Goal: Transaction & Acquisition: Purchase product/service

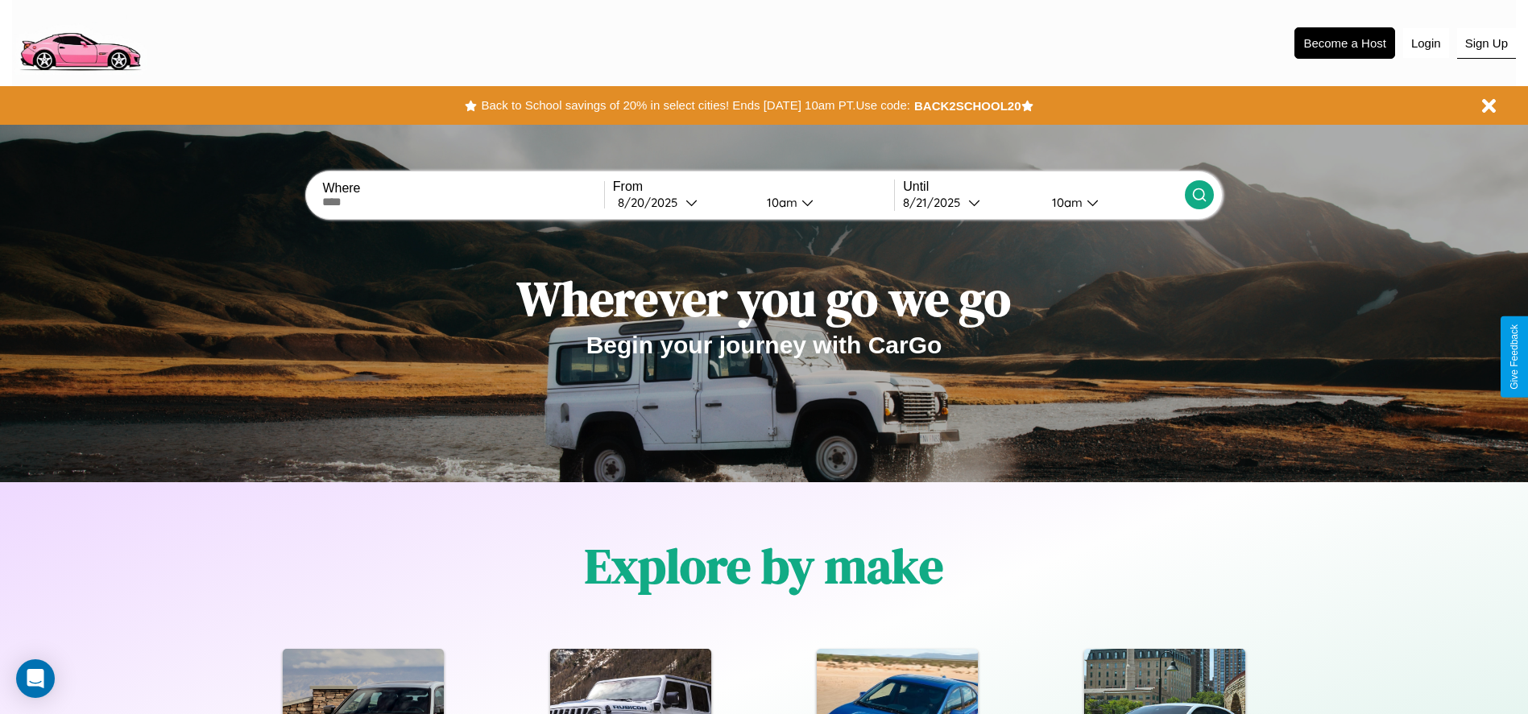
click at [1486, 43] on button "Sign Up" at bounding box center [1486, 43] width 59 height 31
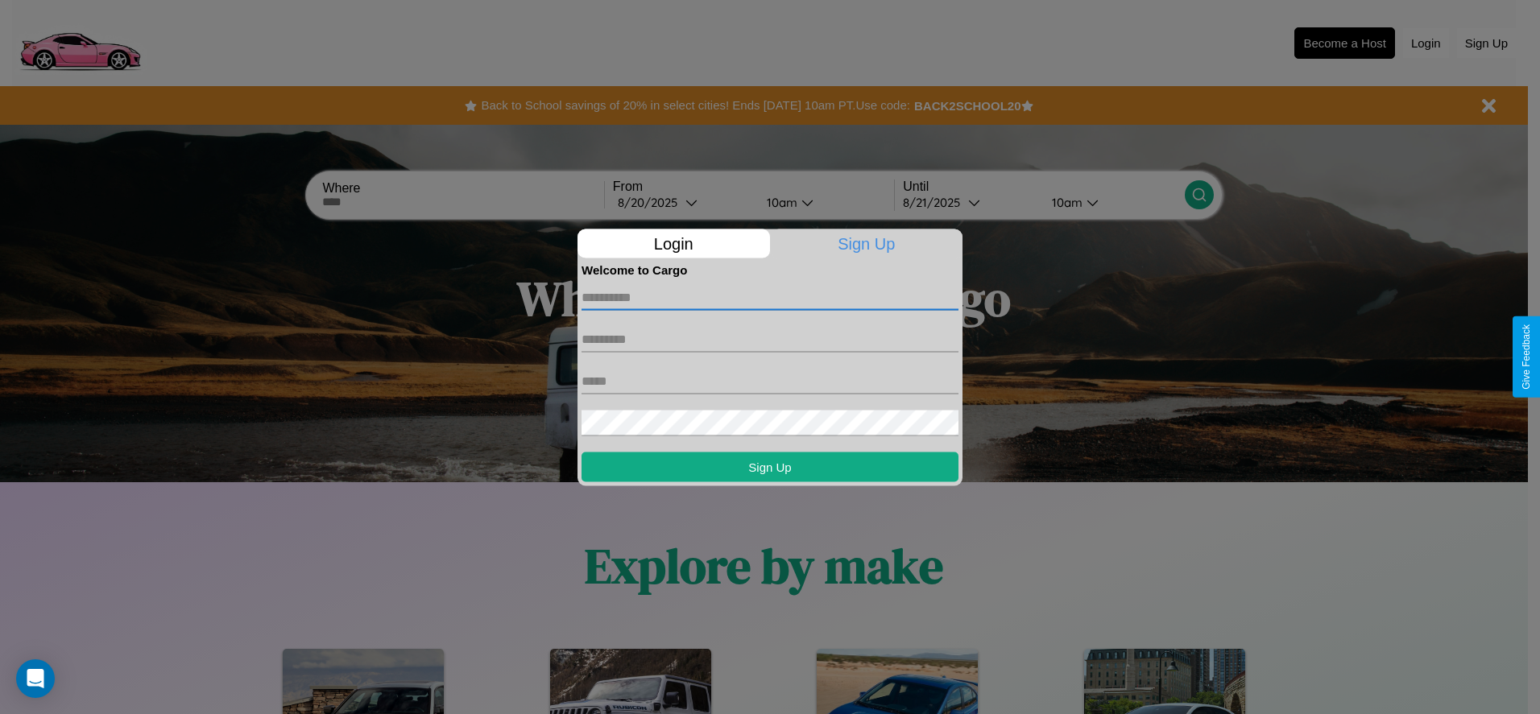
click at [770, 297] on input "text" at bounding box center [769, 297] width 377 height 26
type input "******"
click at [770, 339] on input "text" at bounding box center [769, 339] width 377 height 26
type input "********"
click at [770, 381] on input "text" at bounding box center [769, 381] width 377 height 26
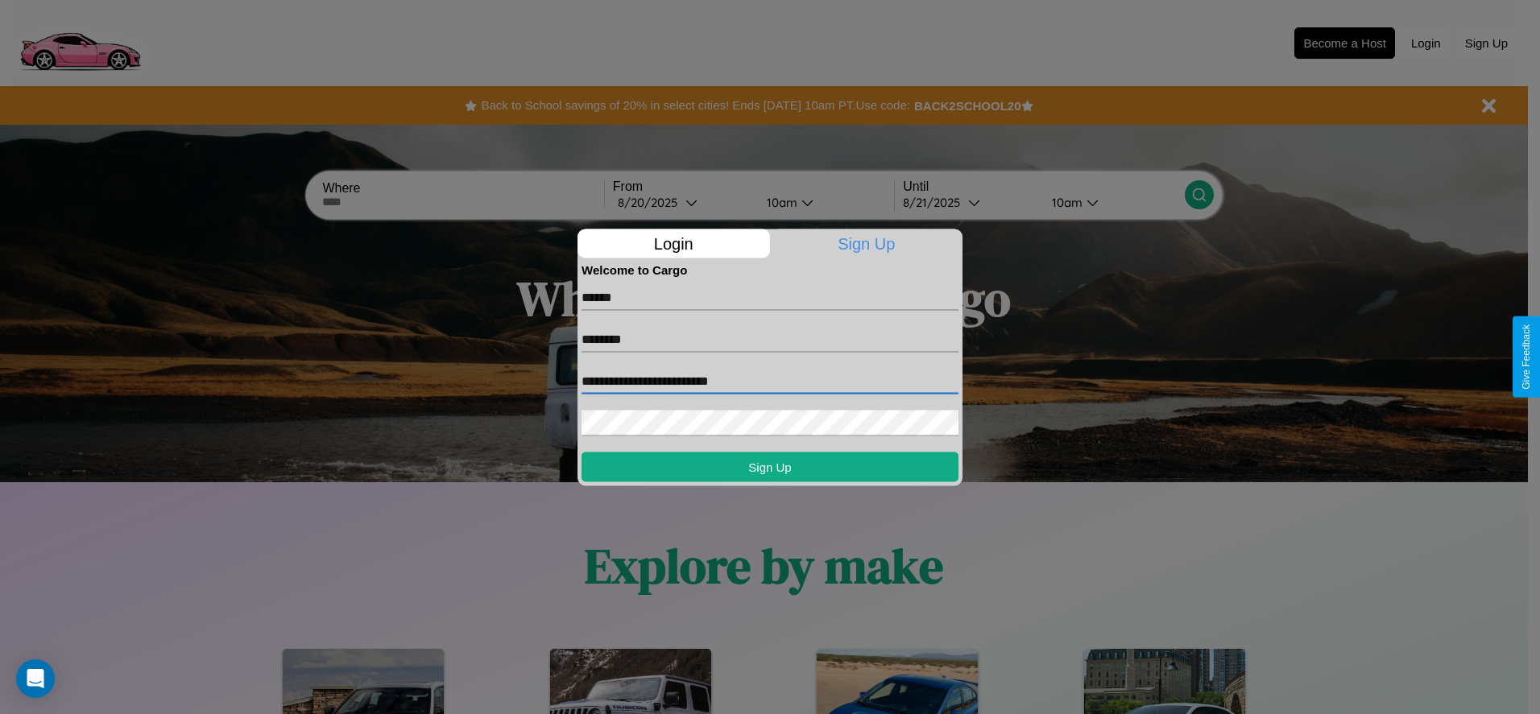
type input "**********"
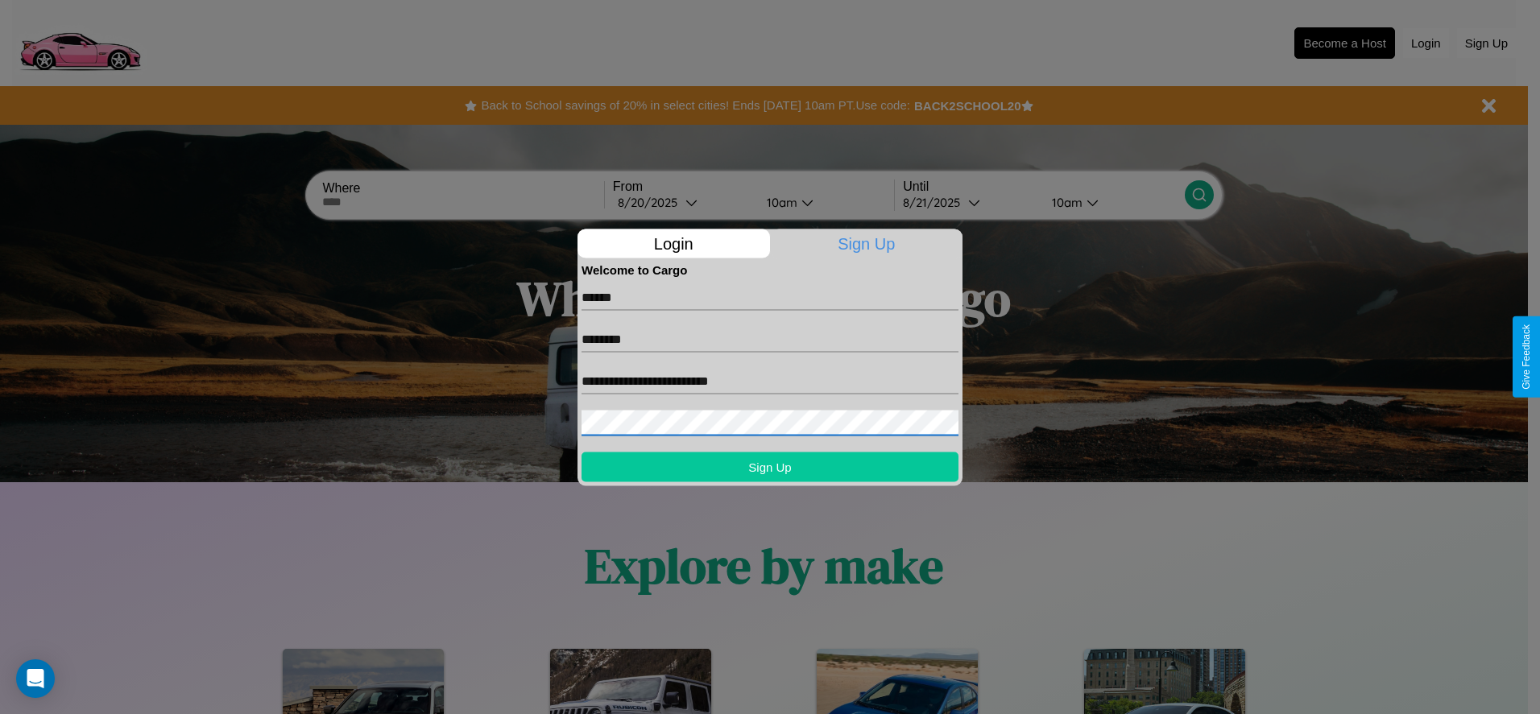
click at [770, 466] on button "Sign Up" at bounding box center [769, 467] width 377 height 30
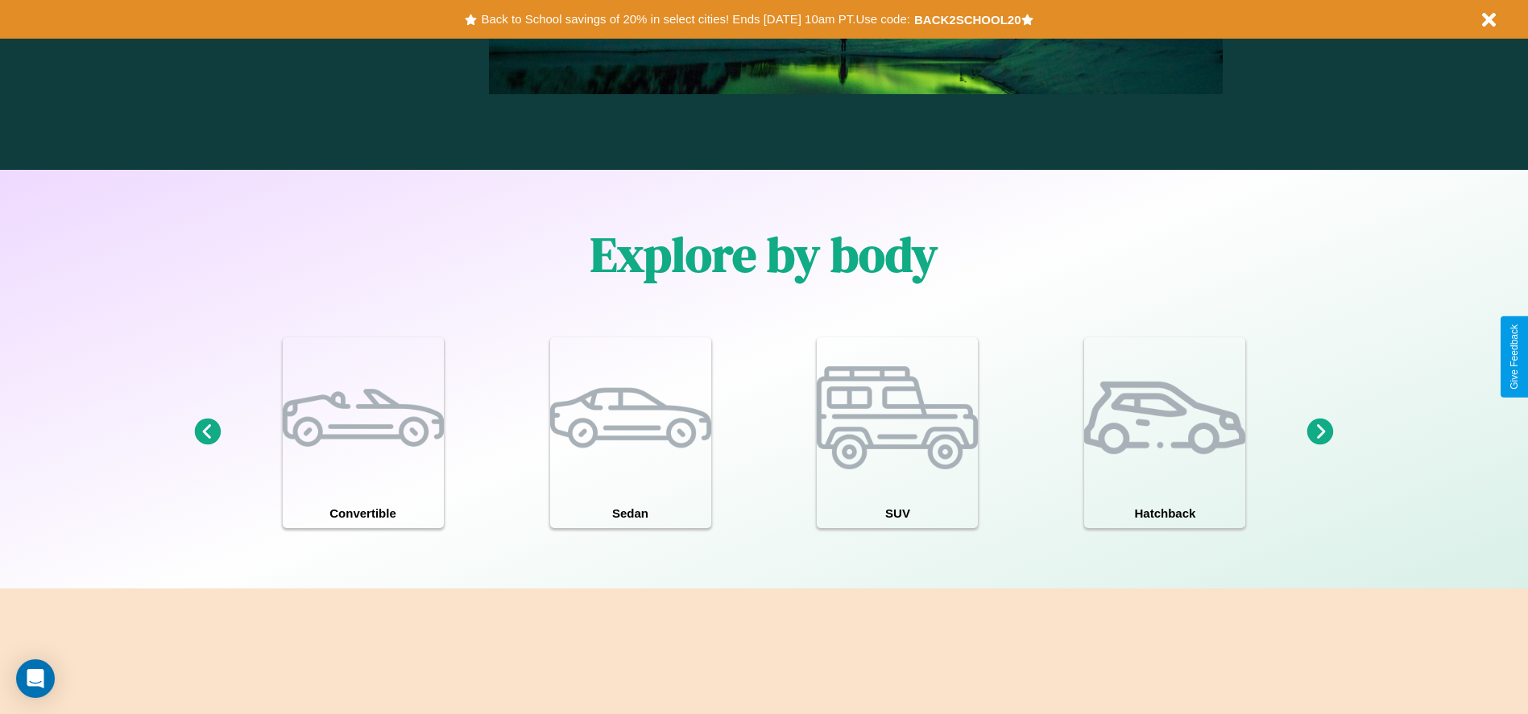
scroll to position [1405, 0]
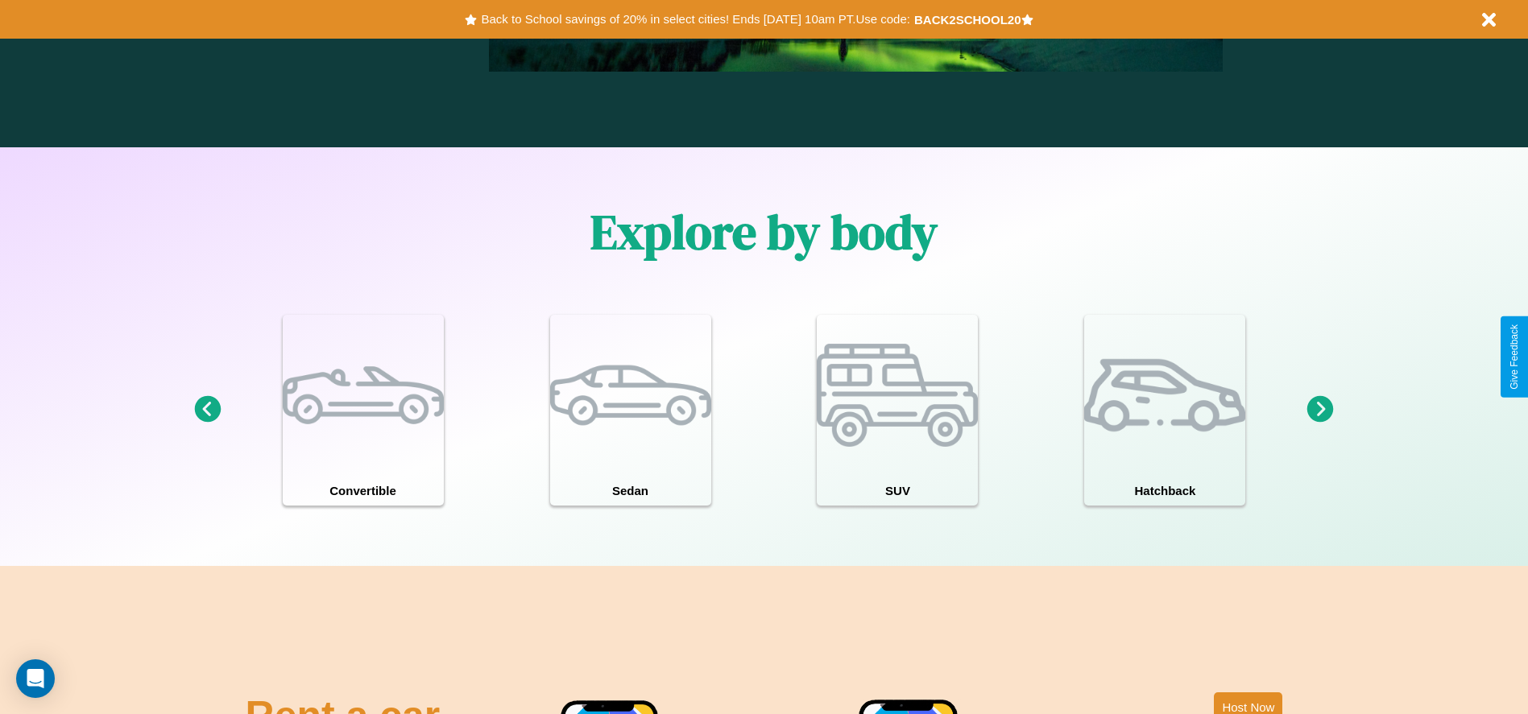
click at [1320, 410] on icon at bounding box center [1320, 409] width 27 height 27
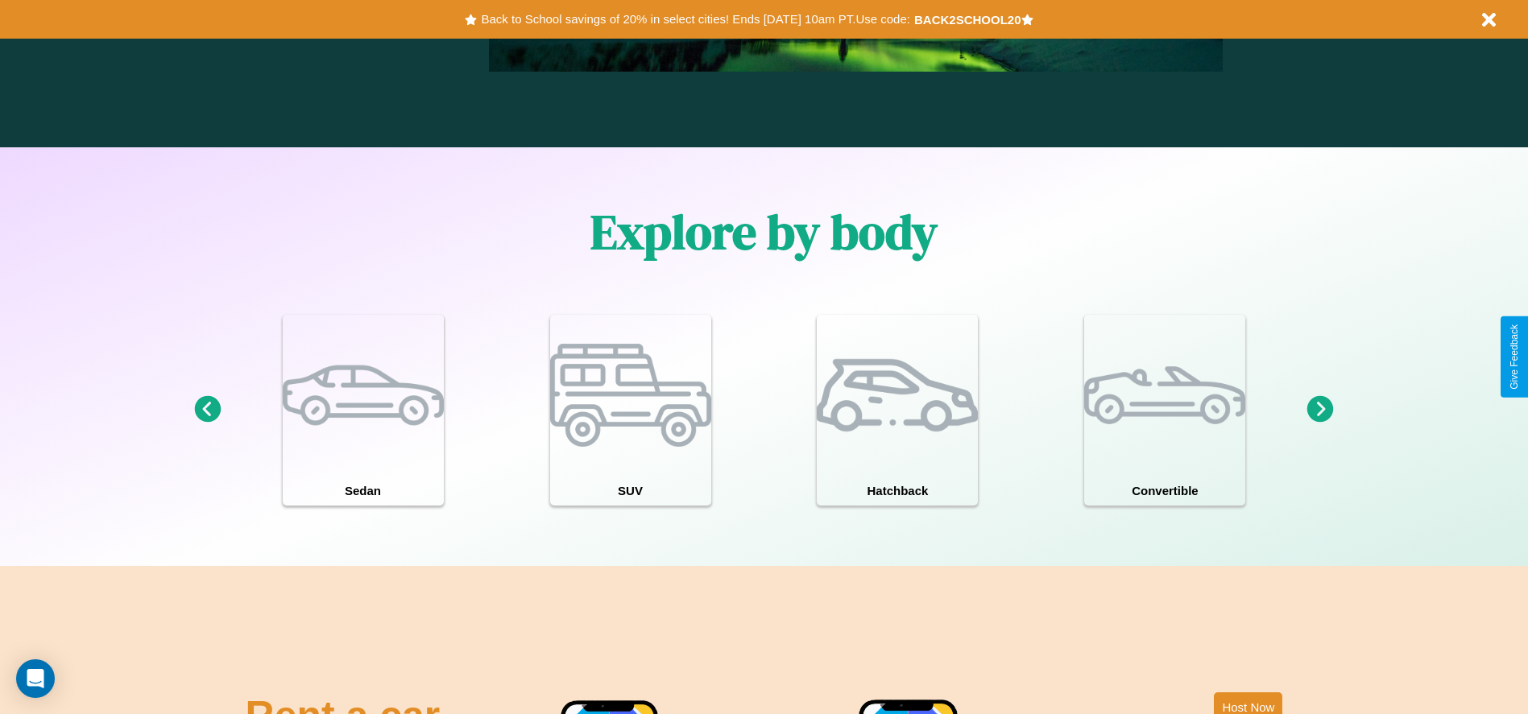
click at [1320, 410] on icon at bounding box center [1320, 409] width 27 height 27
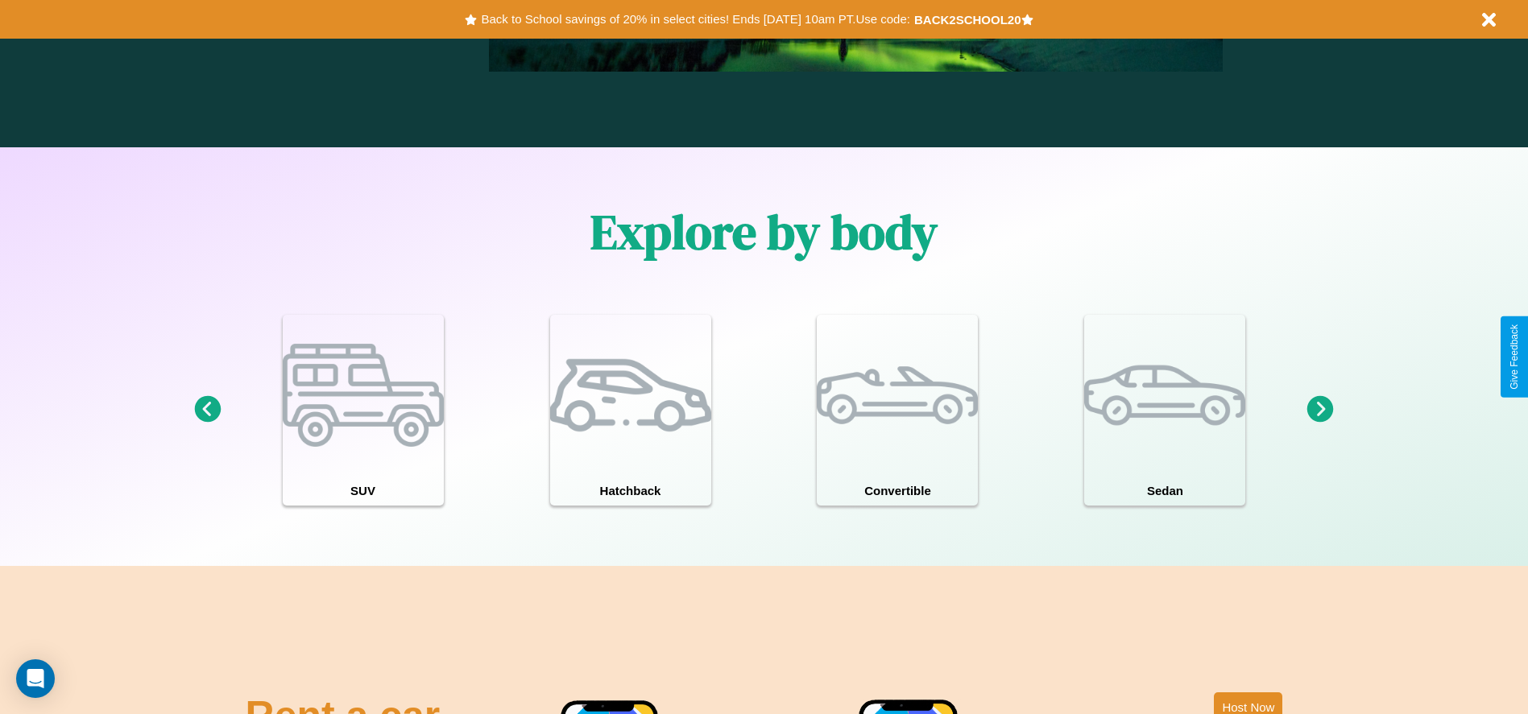
click at [1320, 410] on icon at bounding box center [1320, 409] width 27 height 27
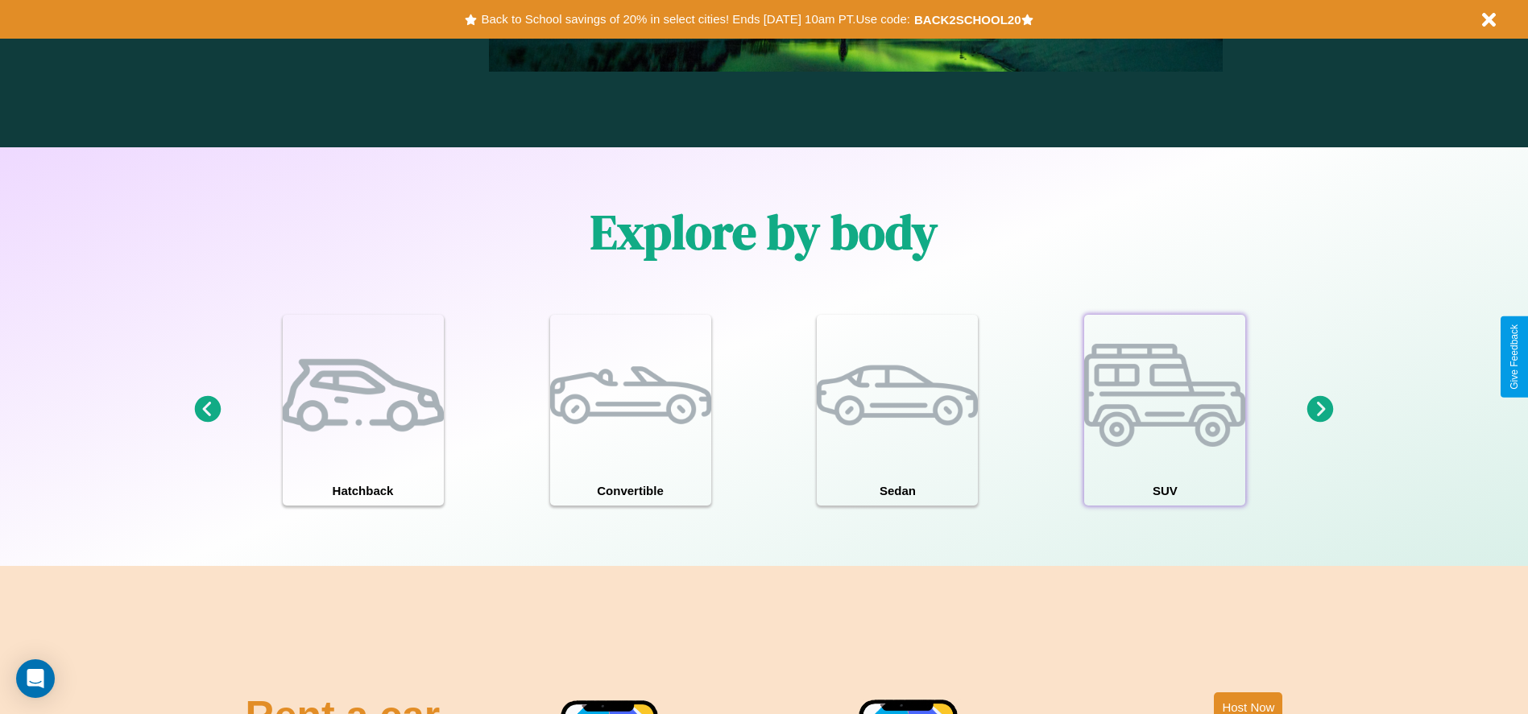
click at [1165, 410] on div at bounding box center [1164, 395] width 161 height 161
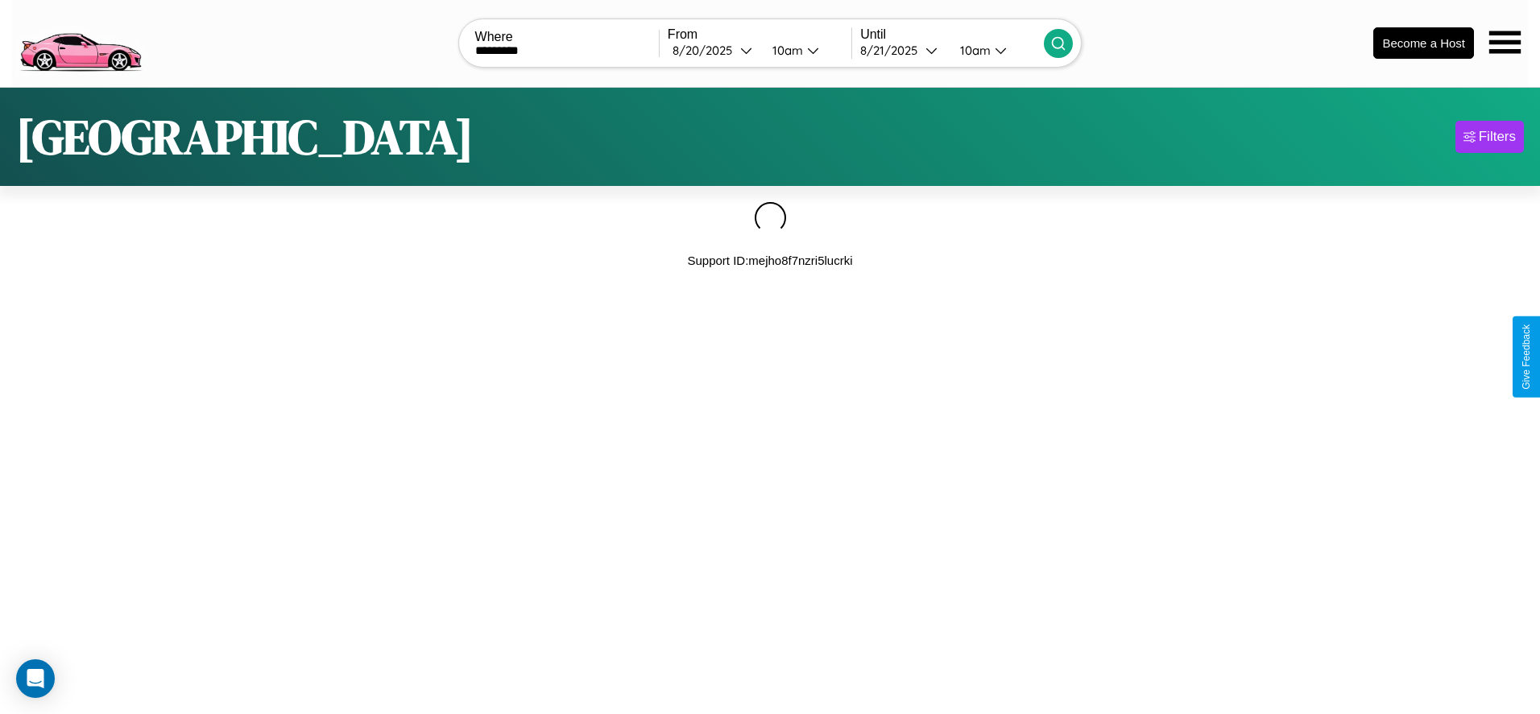
type input "*********"
click at [1058, 43] on icon at bounding box center [1058, 43] width 16 height 16
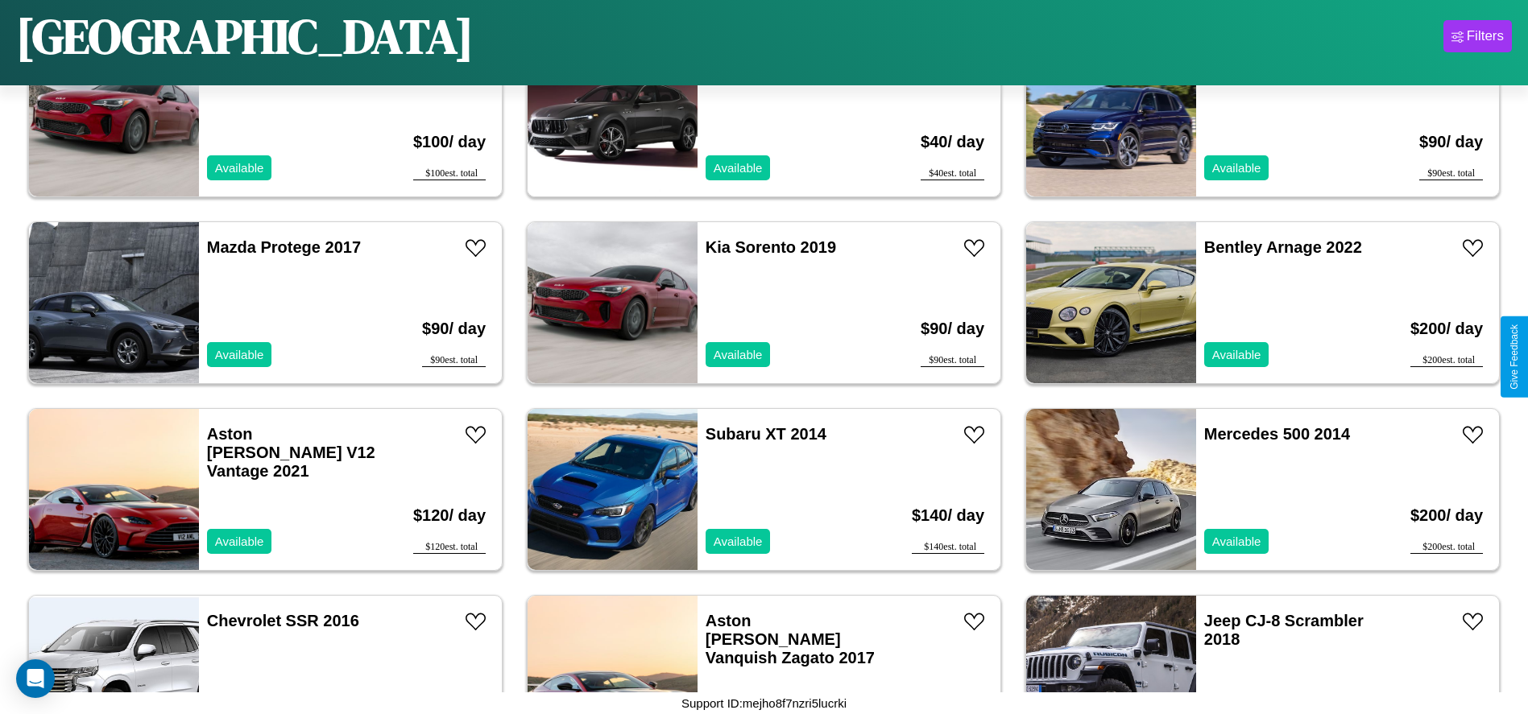
scroll to position [4290, 0]
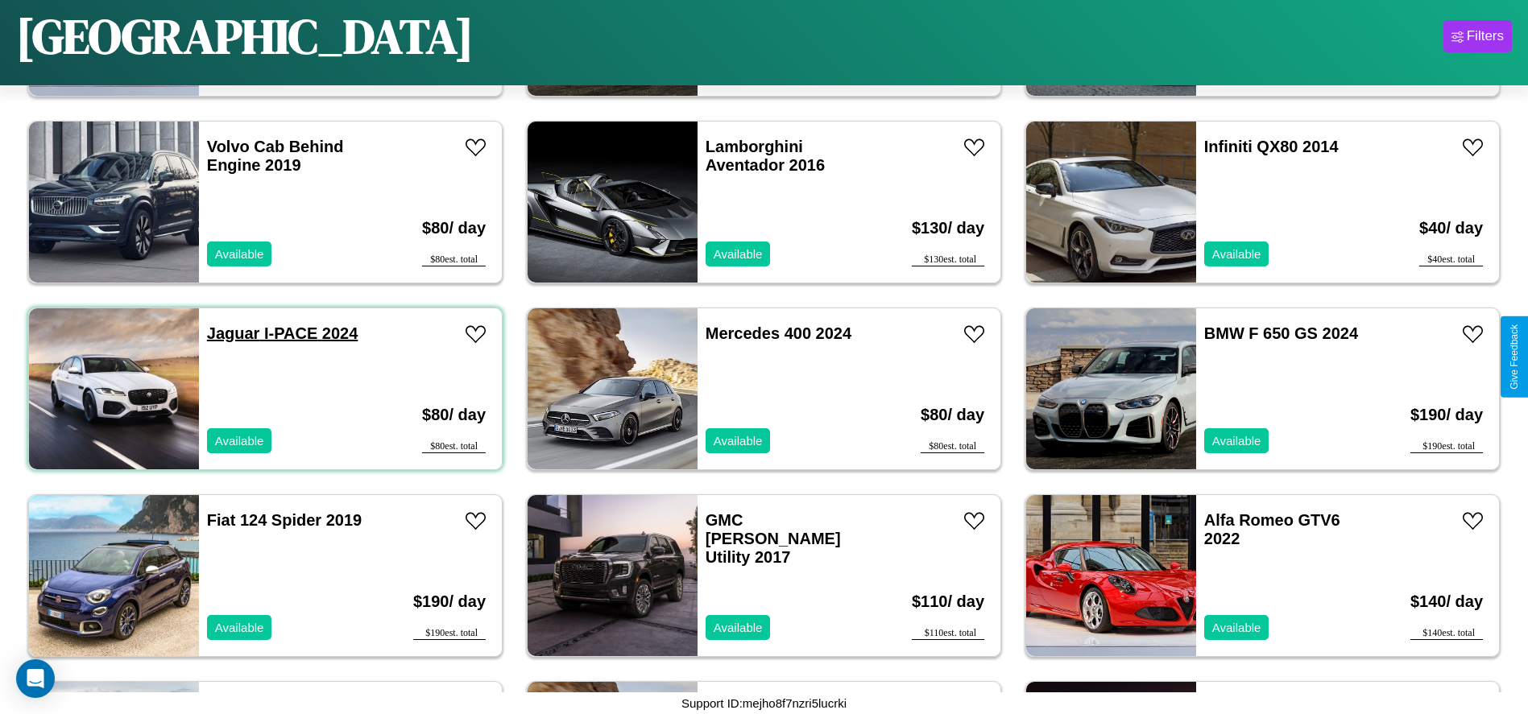
click at [231, 333] on link "Jaguar I-PACE 2024" at bounding box center [282, 334] width 151 height 18
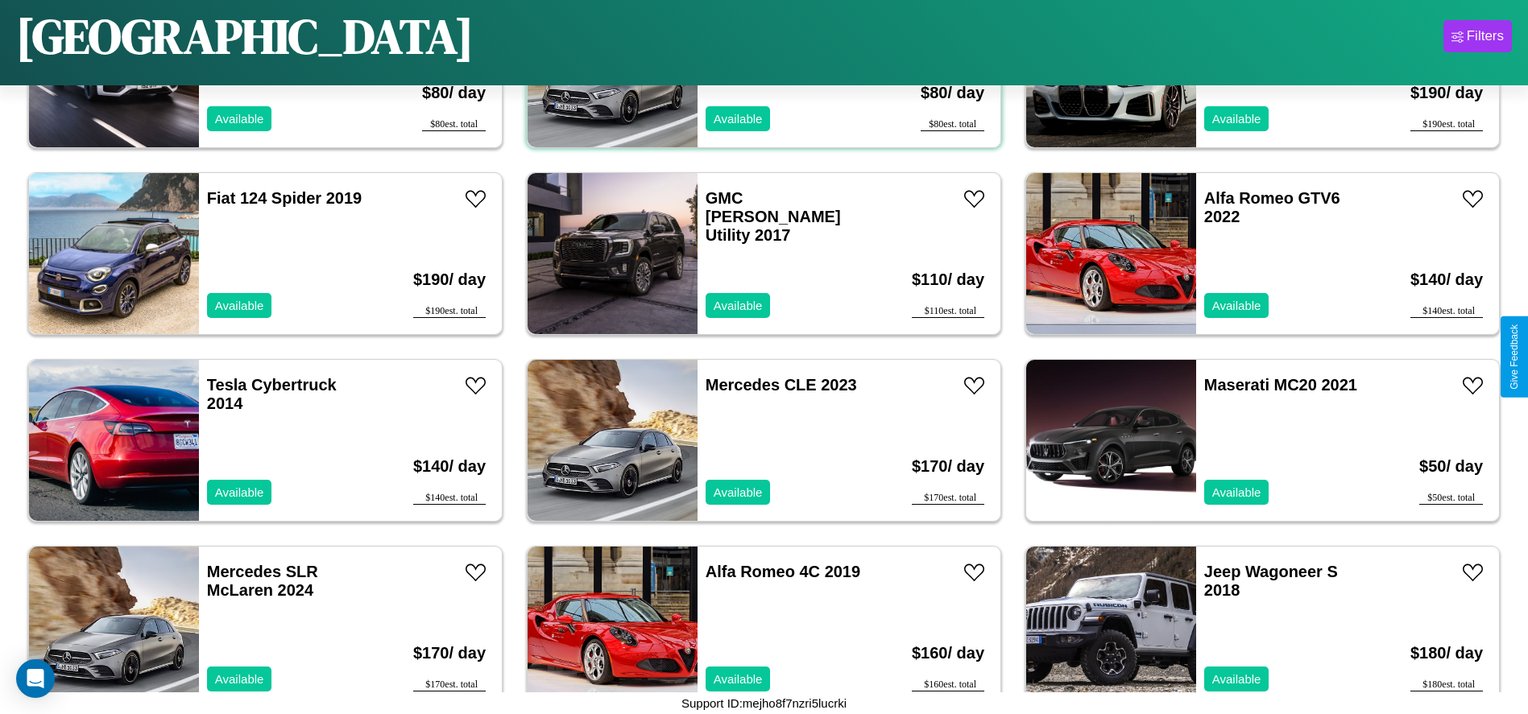
scroll to position [4664, 0]
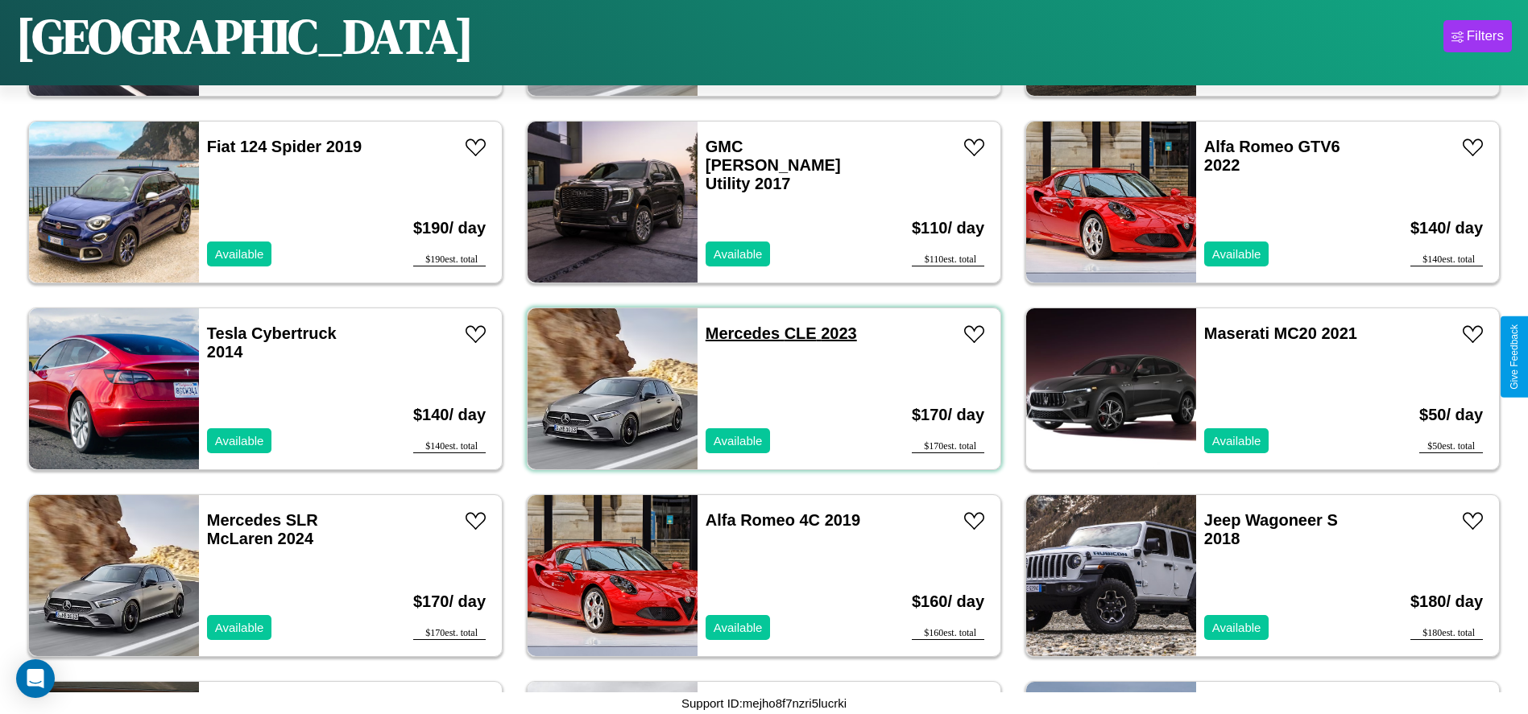
click at [736, 333] on link "Mercedes CLE 2023" at bounding box center [781, 334] width 151 height 18
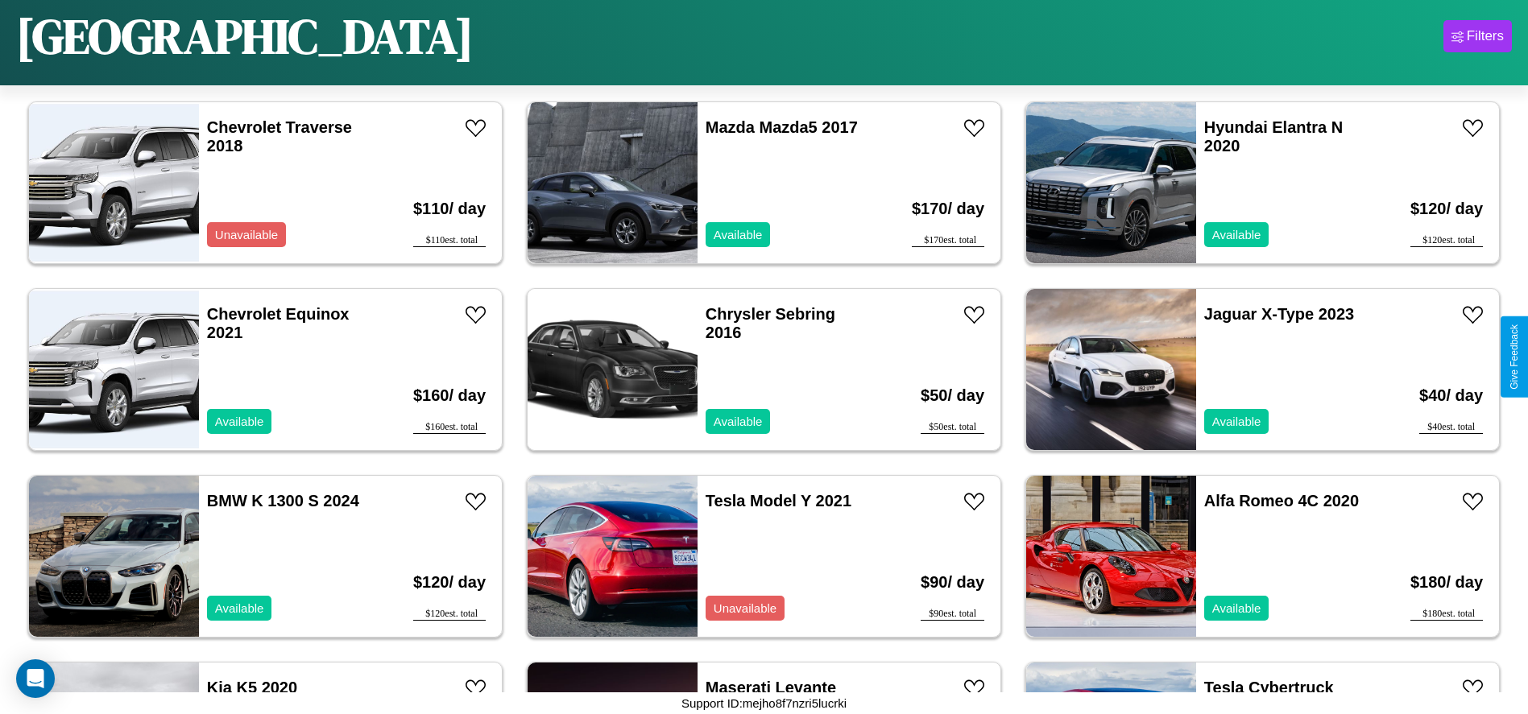
scroll to position [7654, 0]
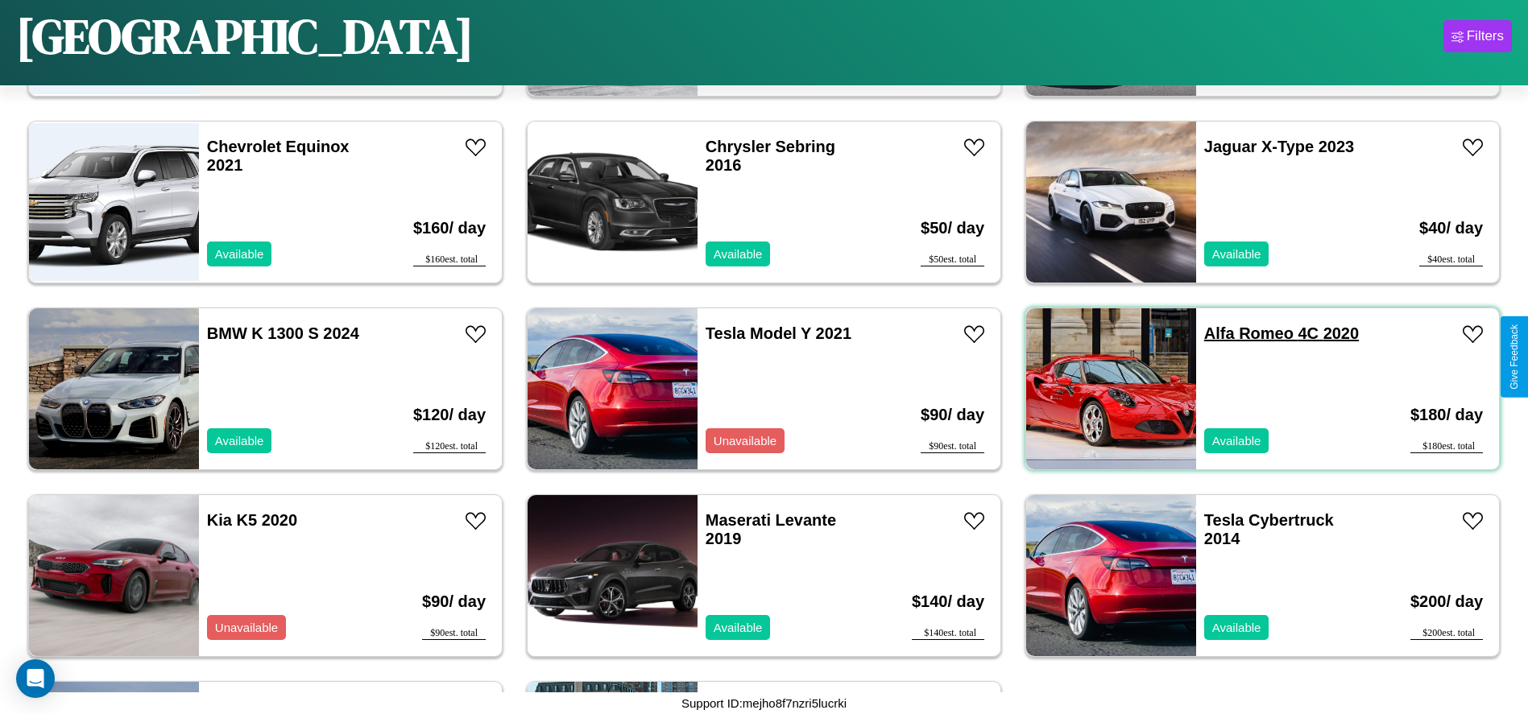
click at [1239, 333] on link "Alfa Romeo 4C 2020" at bounding box center [1281, 334] width 155 height 18
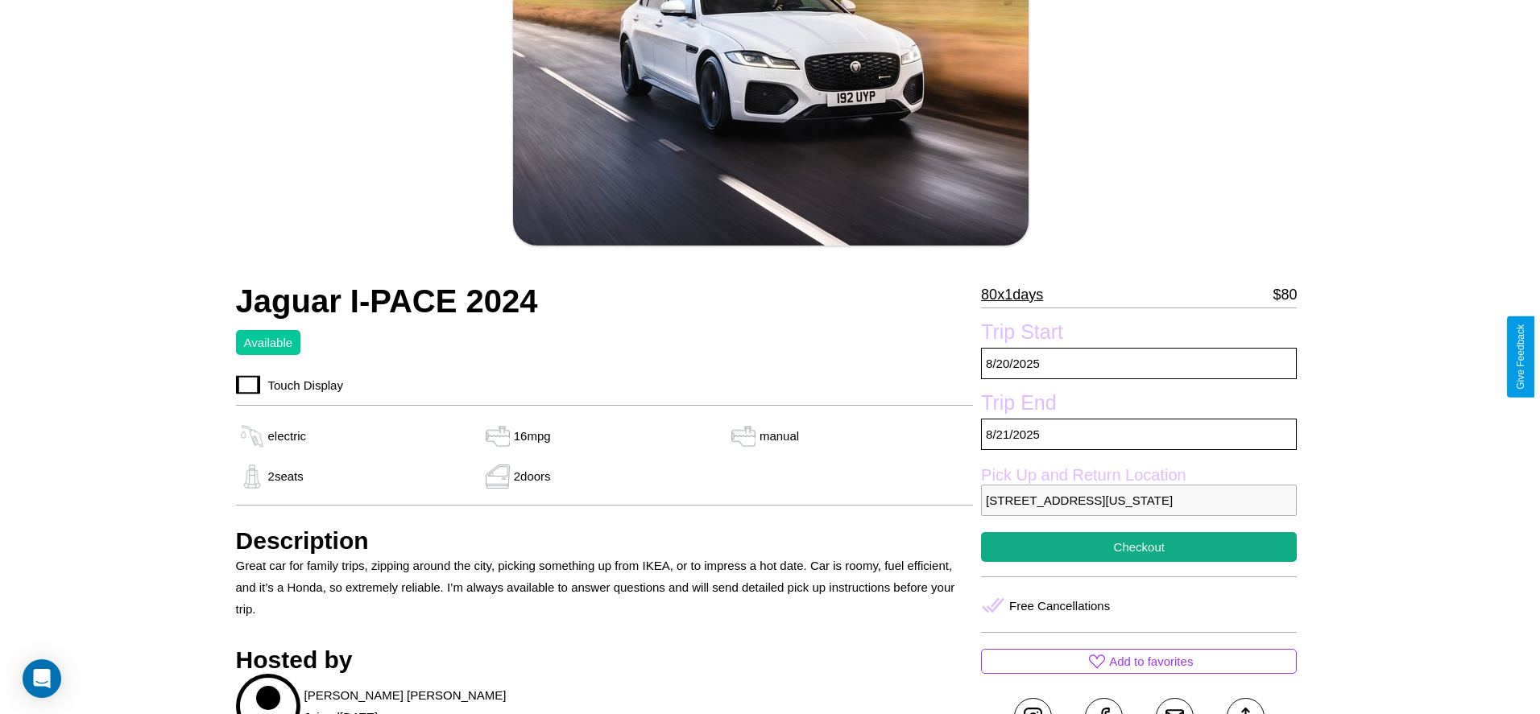
scroll to position [234, 0]
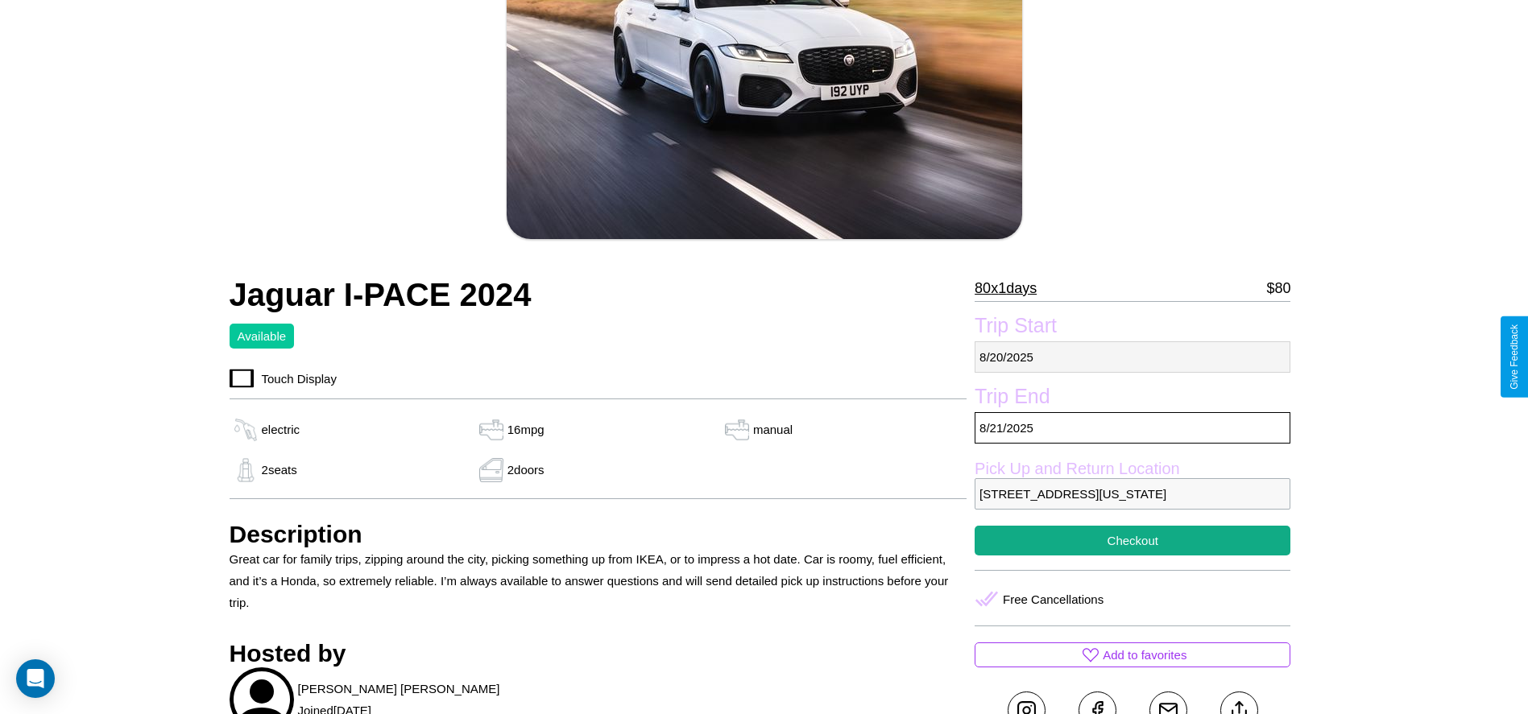
click at [1132, 357] on p "[DATE]" at bounding box center [1133, 356] width 316 height 31
select select "*"
select select "****"
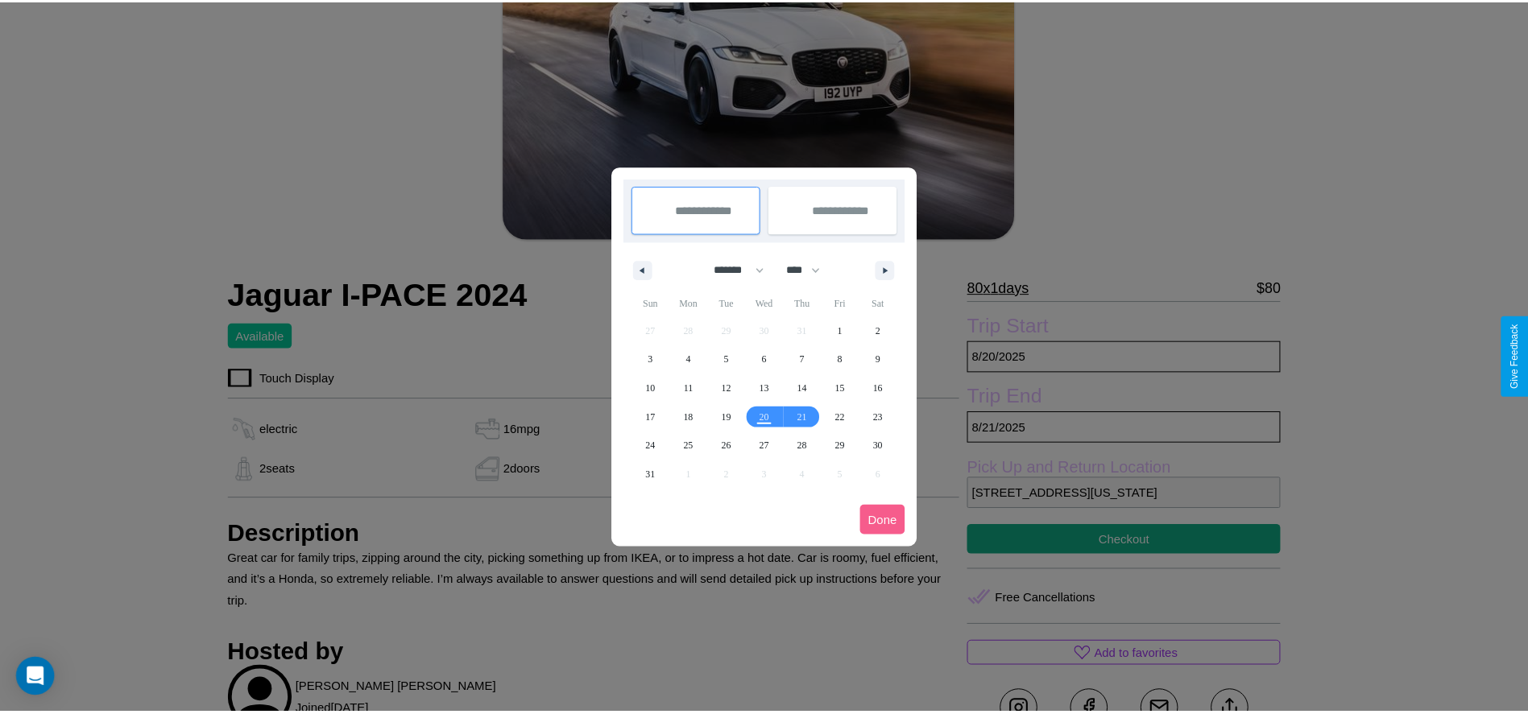
scroll to position [0, 0]
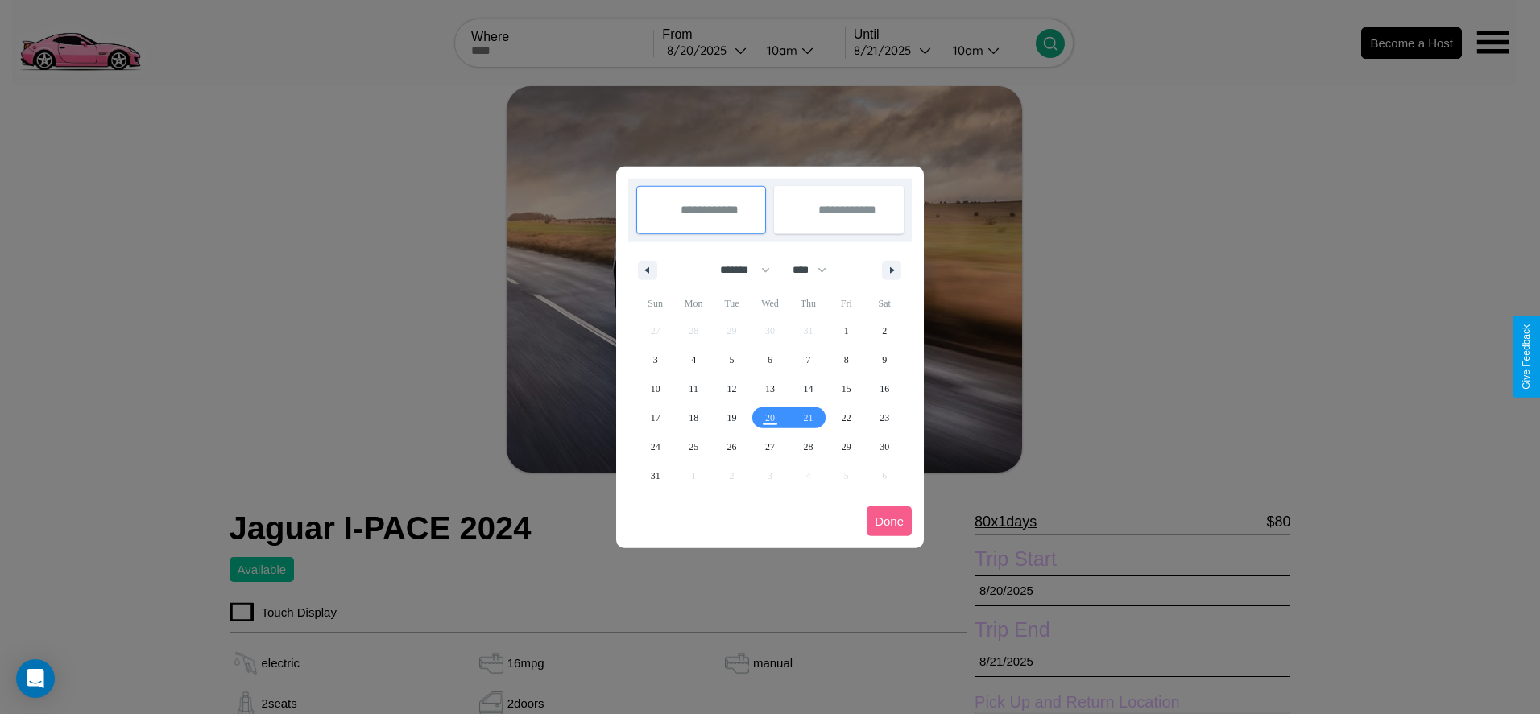
click at [707, 50] on div at bounding box center [770, 357] width 1540 height 714
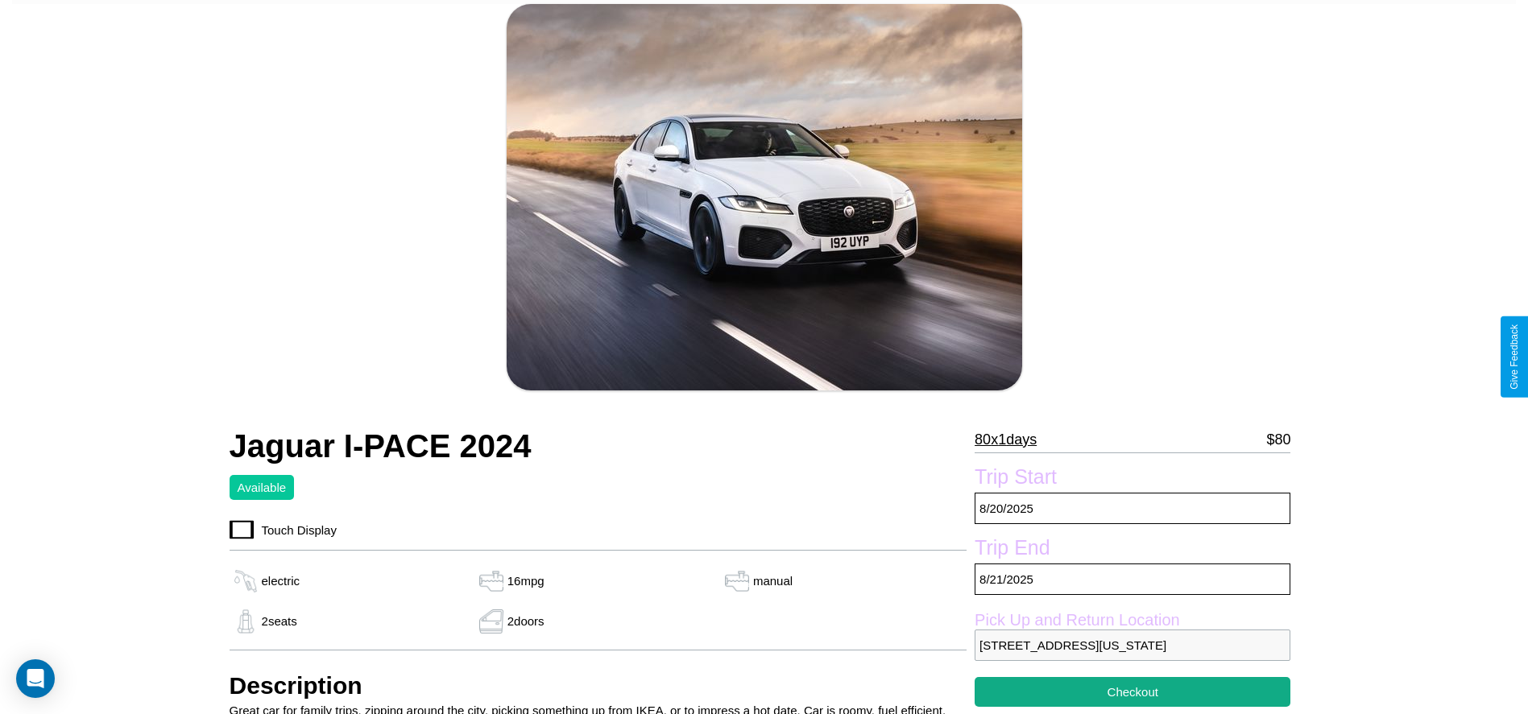
scroll to position [382, 0]
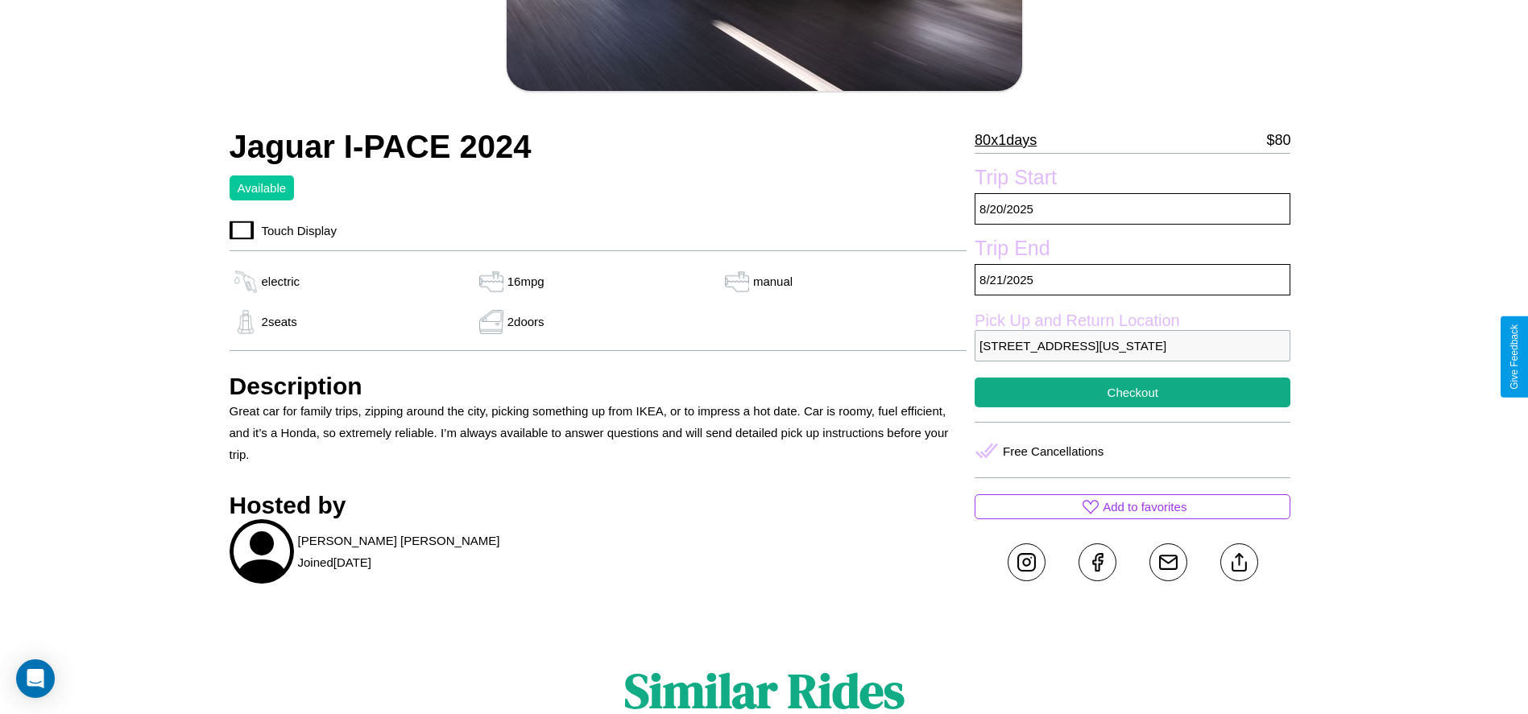
click at [1132, 357] on p "[STREET_ADDRESS][US_STATE]" at bounding box center [1133, 345] width 316 height 31
click at [1132, 357] on p "4540 Spring Street San Diego California 98322 United States" at bounding box center [1133, 345] width 316 height 31
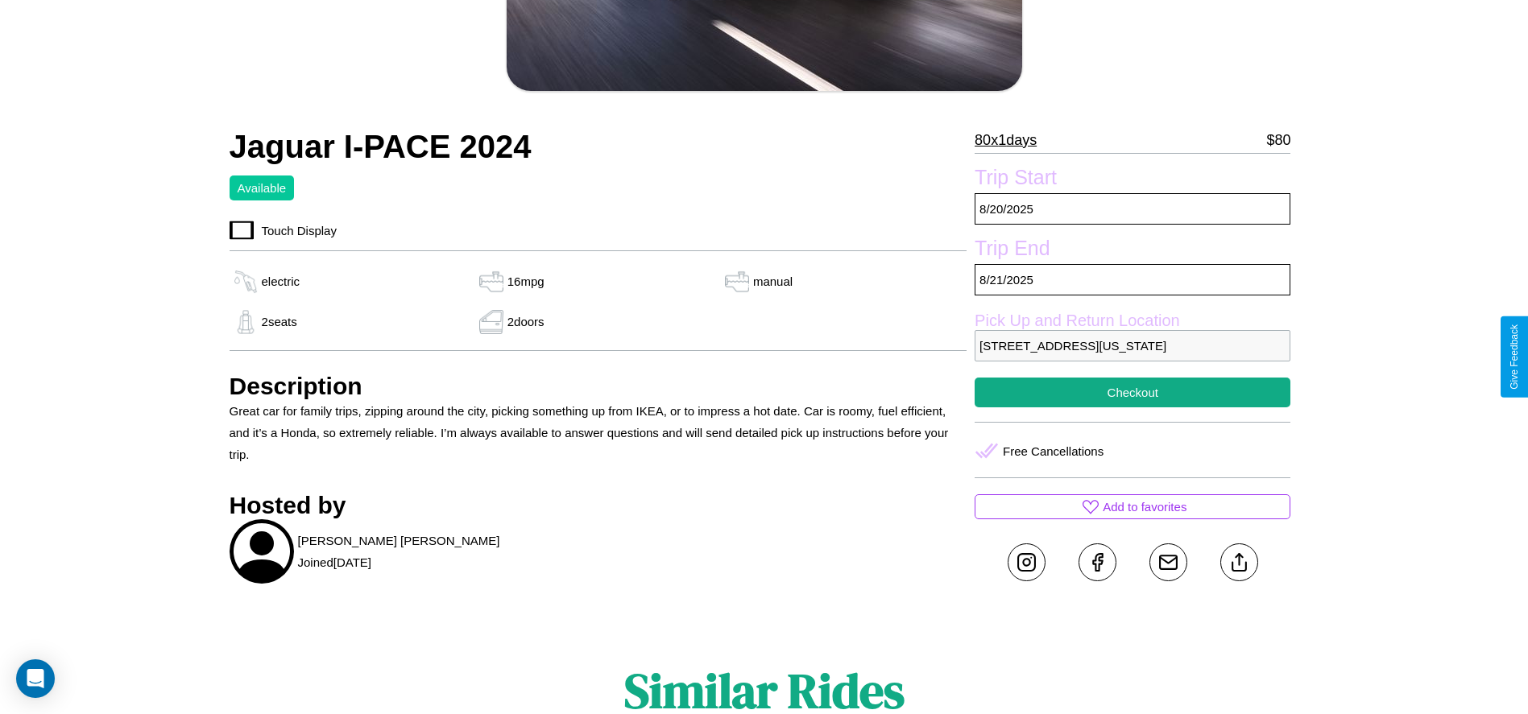
click at [1132, 357] on p "4540 Spring Street San Diego California 98322 United States" at bounding box center [1133, 345] width 316 height 31
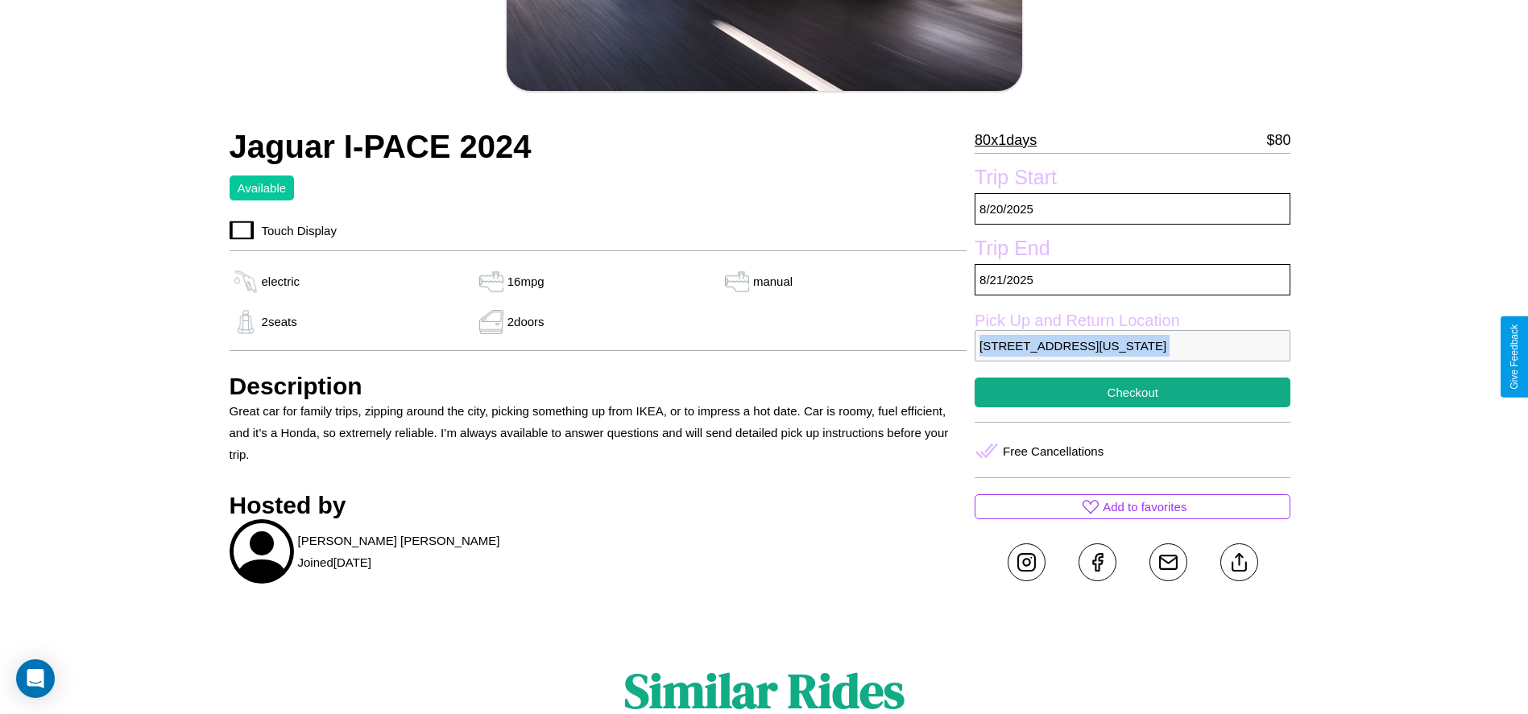
click at [1132, 357] on p "4540 Spring Street San Diego California 98322 United States" at bounding box center [1133, 345] width 316 height 31
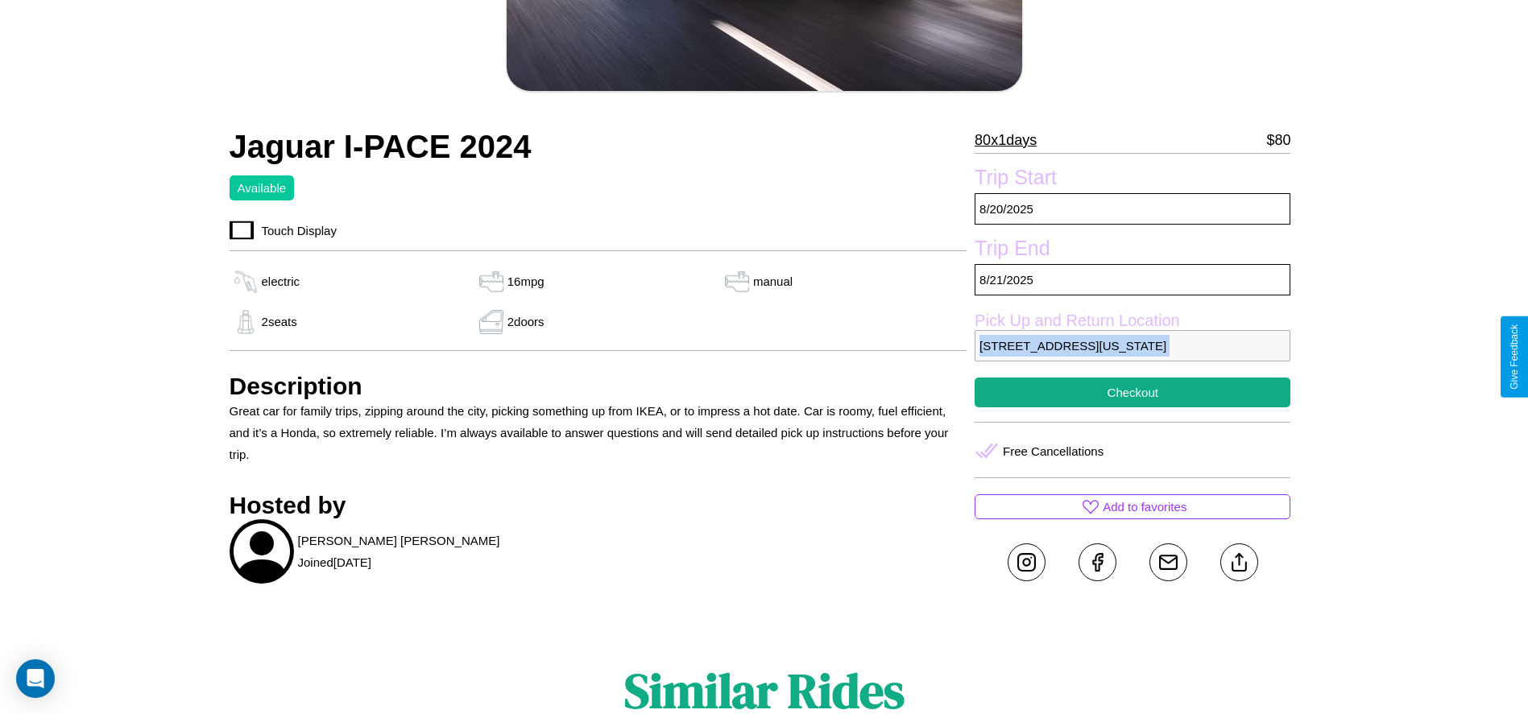
click at [1132, 357] on p "4540 Spring Street San Diego California 98322 United States" at bounding box center [1133, 345] width 316 height 31
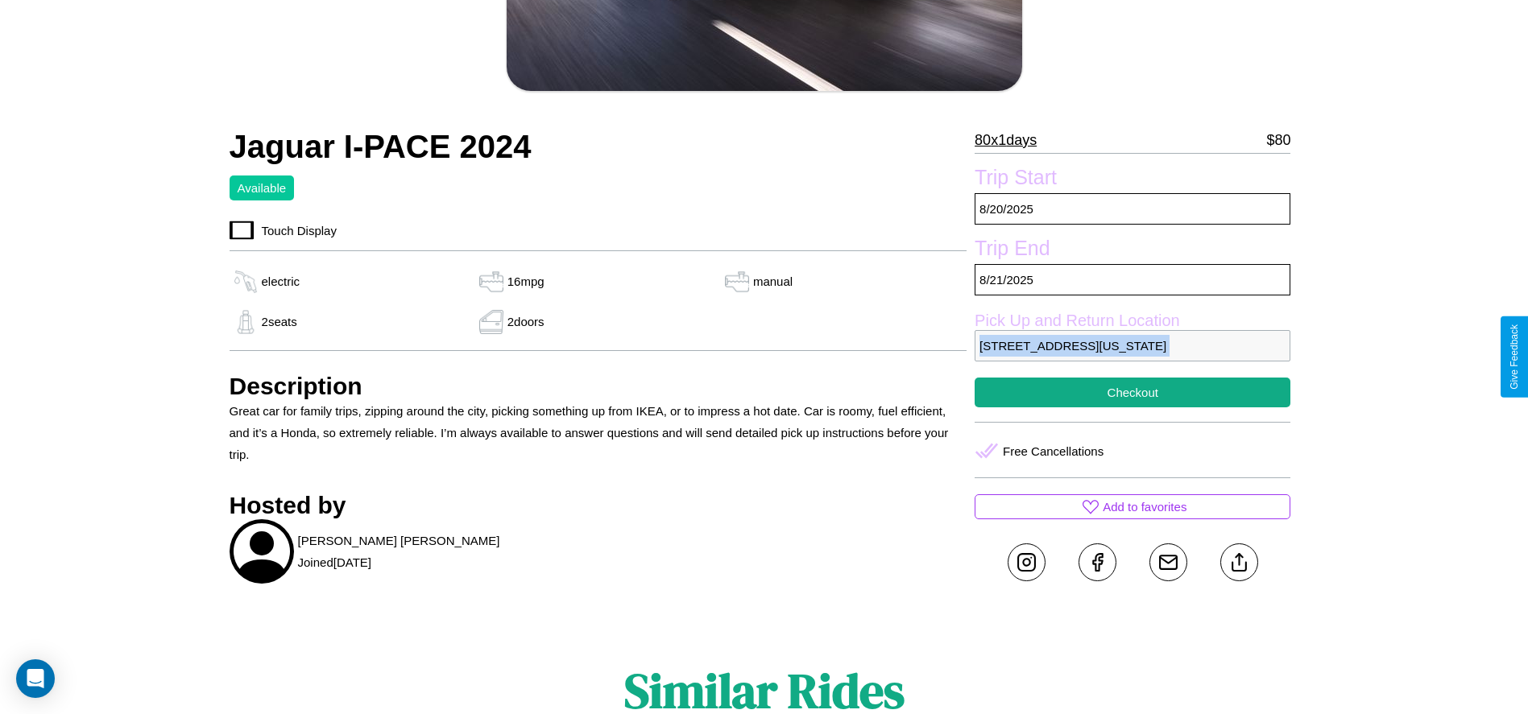
click at [1132, 357] on p "4540 Spring Street San Diego California 98322 United States" at bounding box center [1133, 345] width 316 height 31
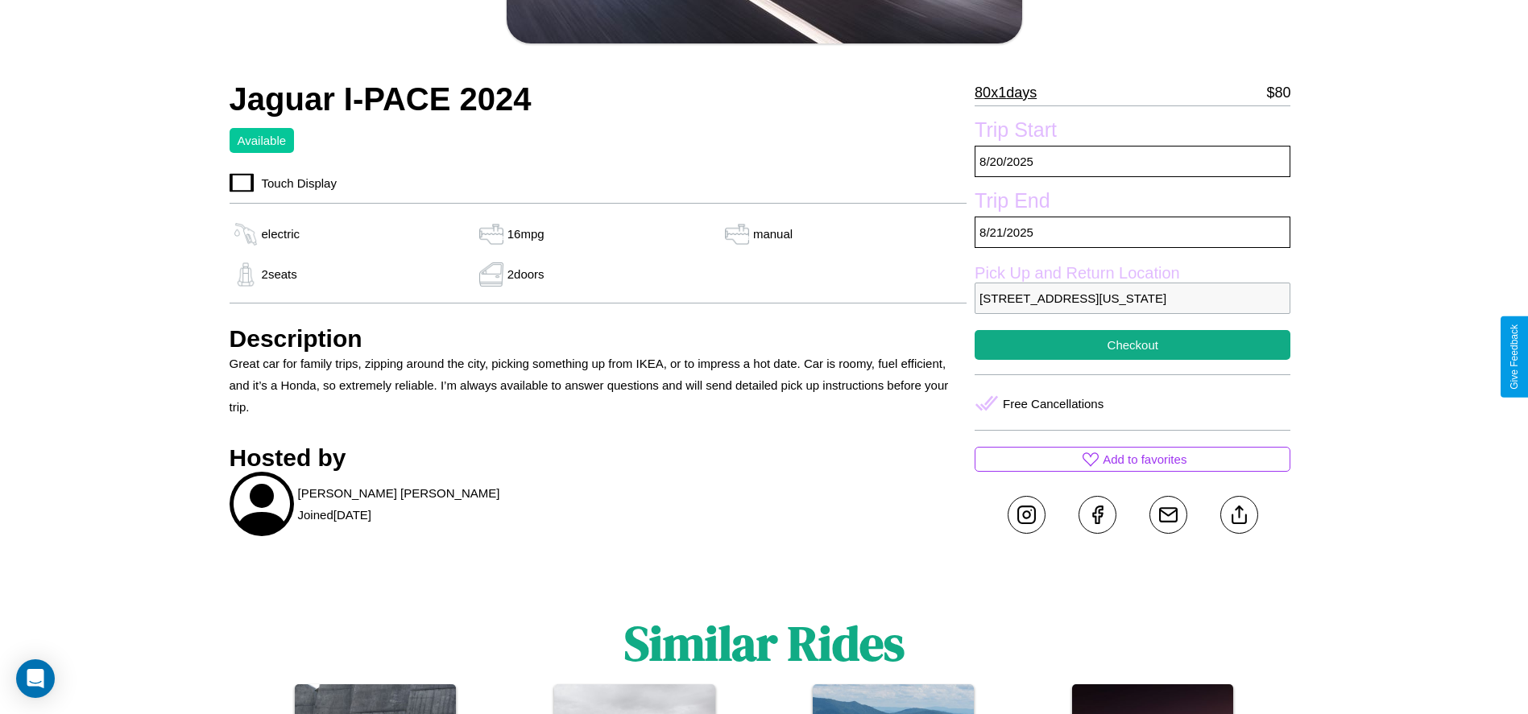
scroll to position [439, 0]
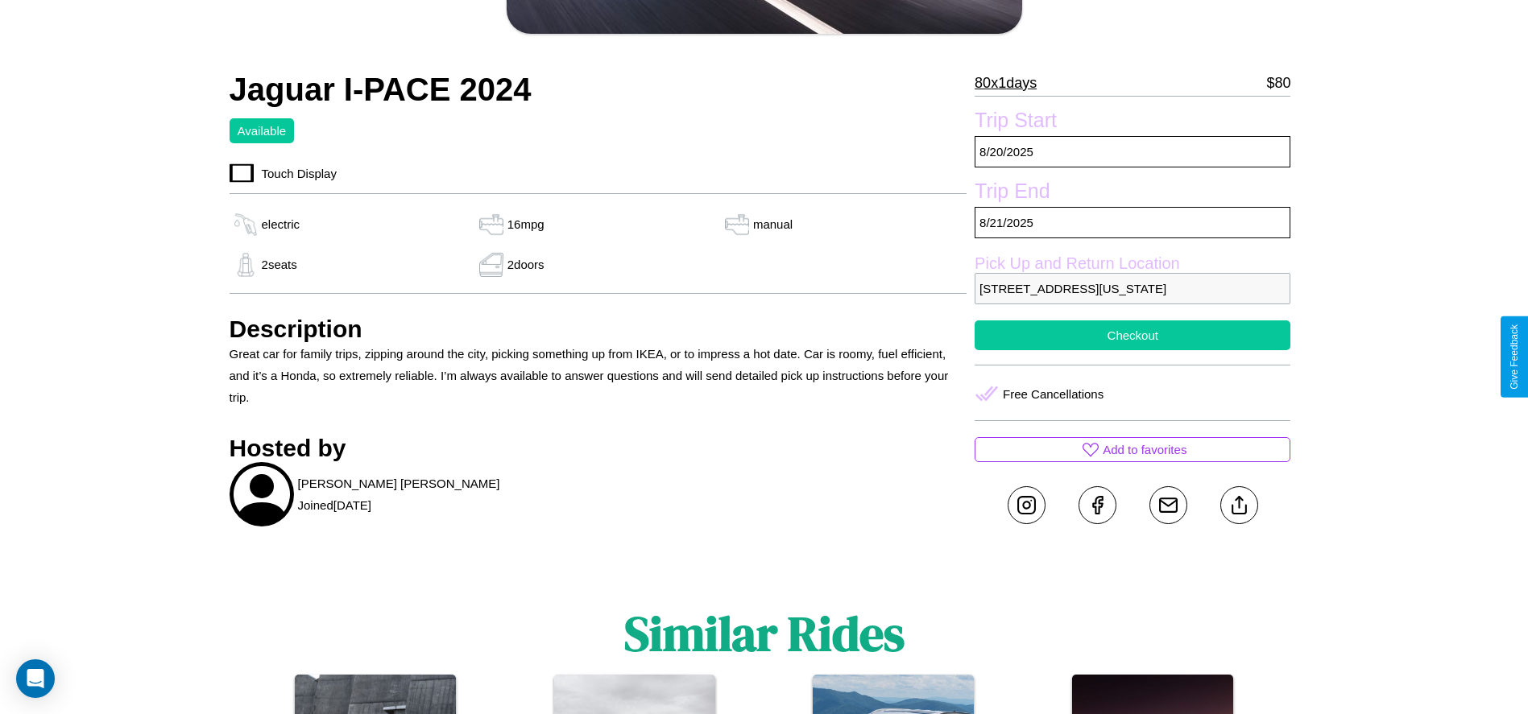
click at [1132, 350] on button "Checkout" at bounding box center [1133, 336] width 316 height 30
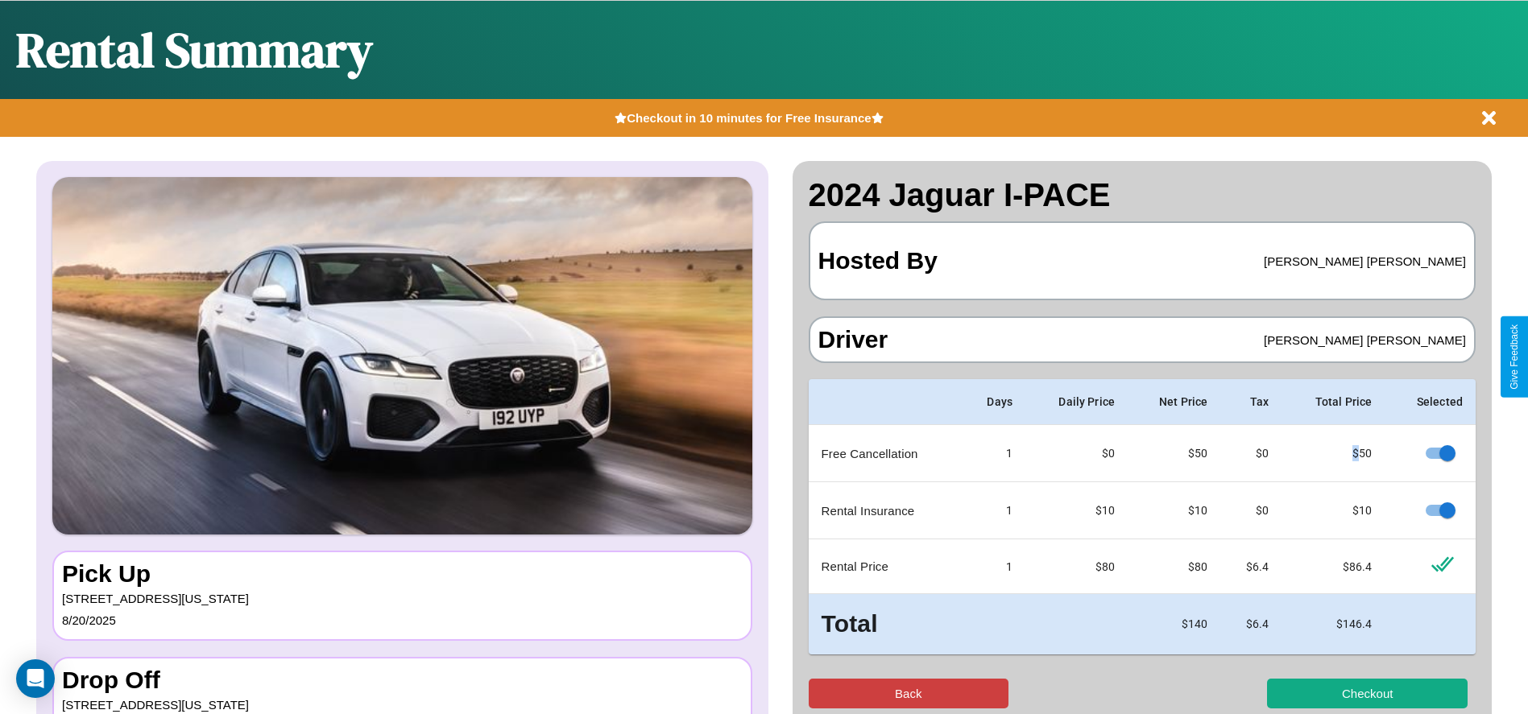
click at [908, 693] on button "Back" at bounding box center [909, 694] width 201 height 30
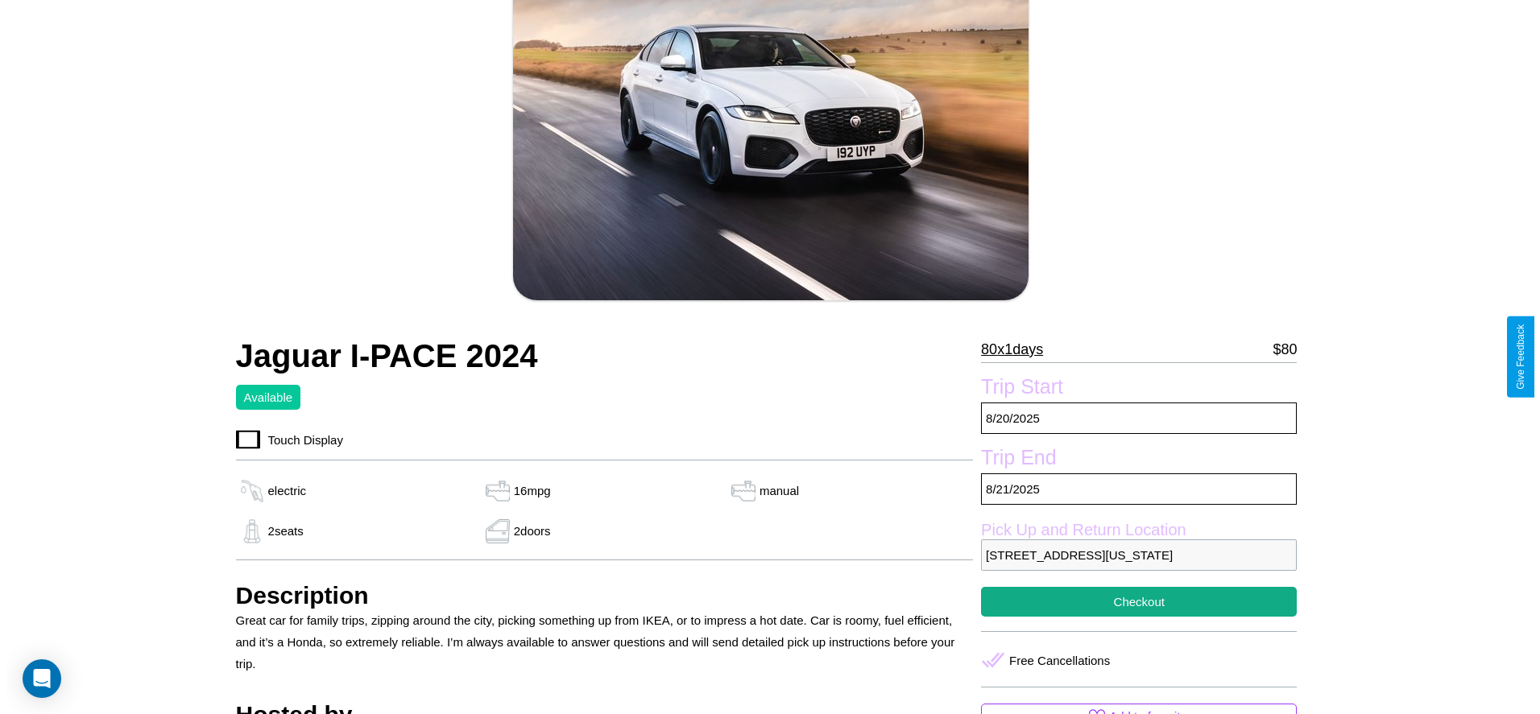
scroll to position [234, 0]
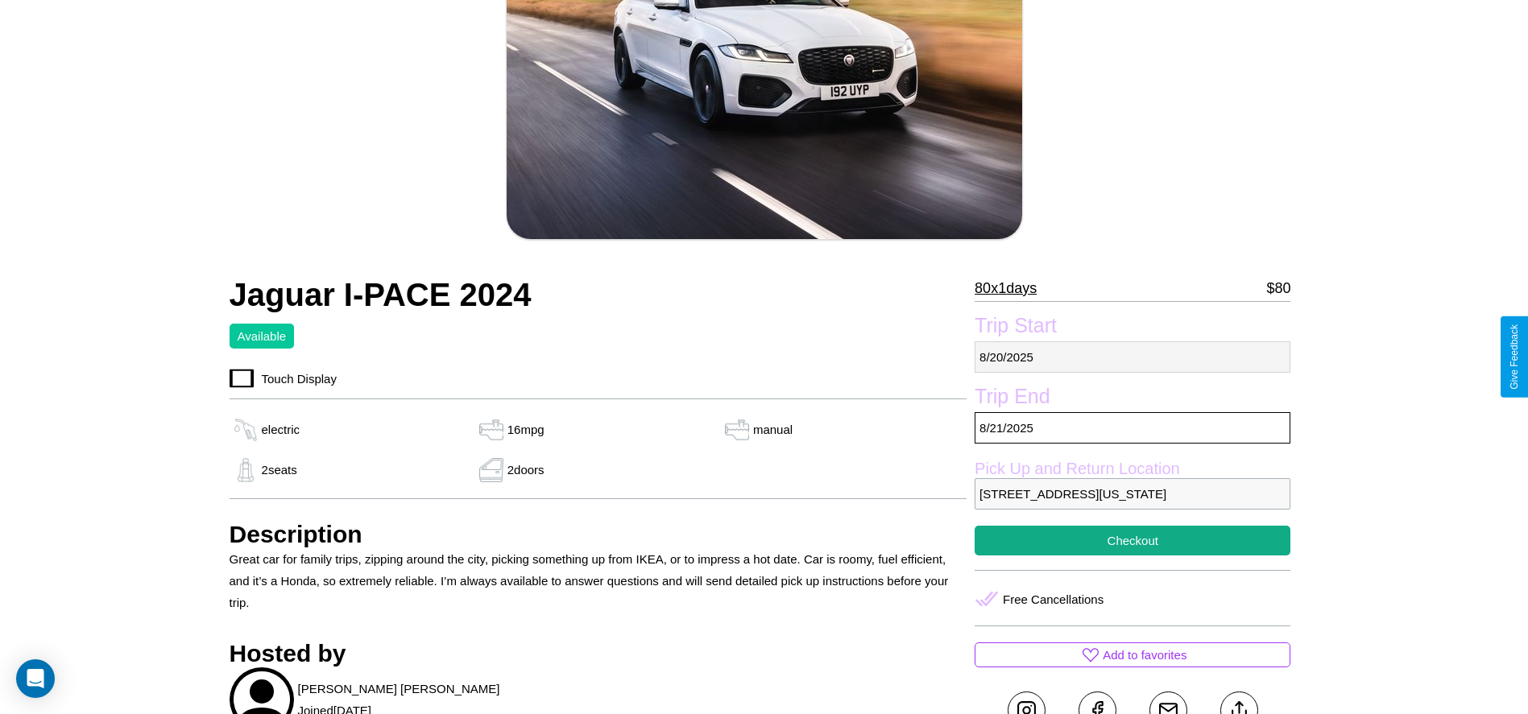
click at [1132, 357] on p "8 / 20 / 2025" at bounding box center [1133, 356] width 316 height 31
select select "*"
select select "****"
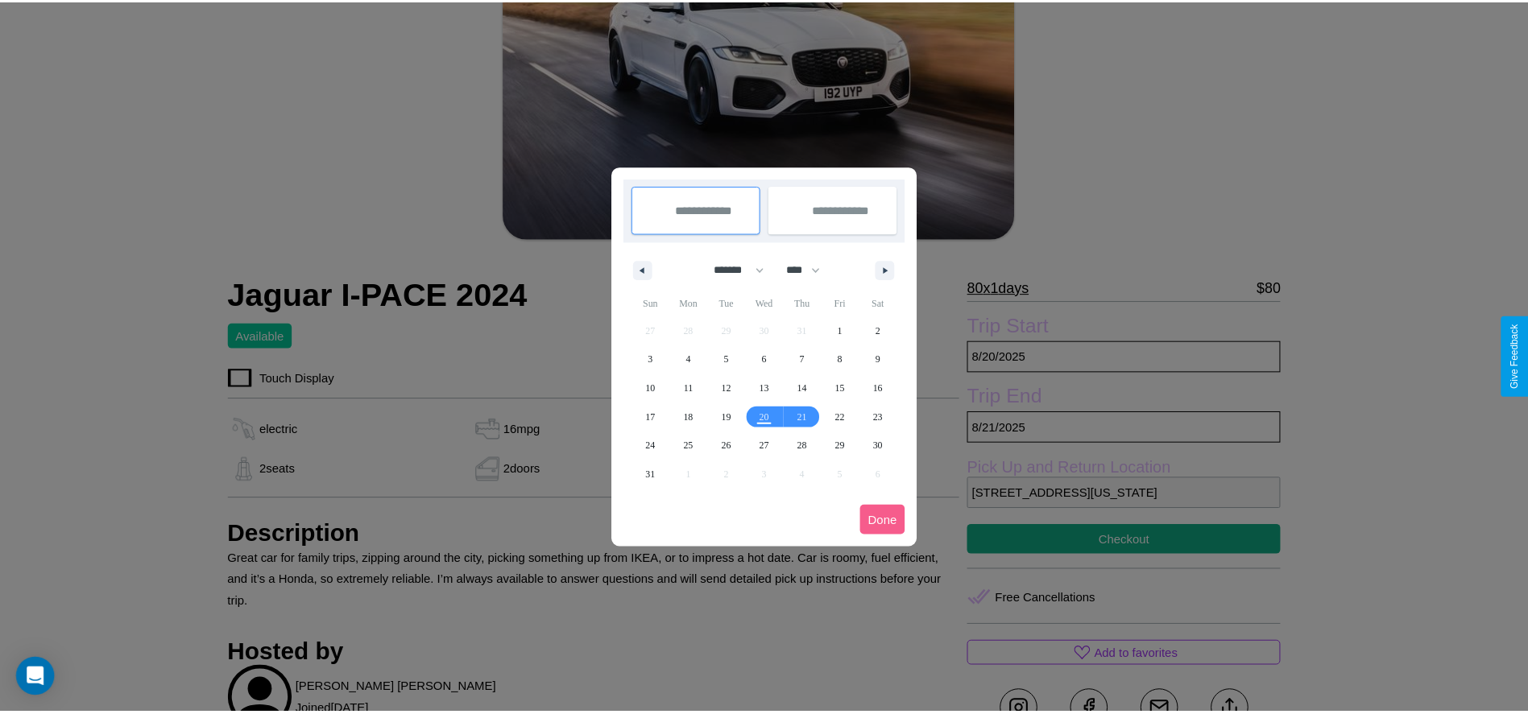
scroll to position [0, 0]
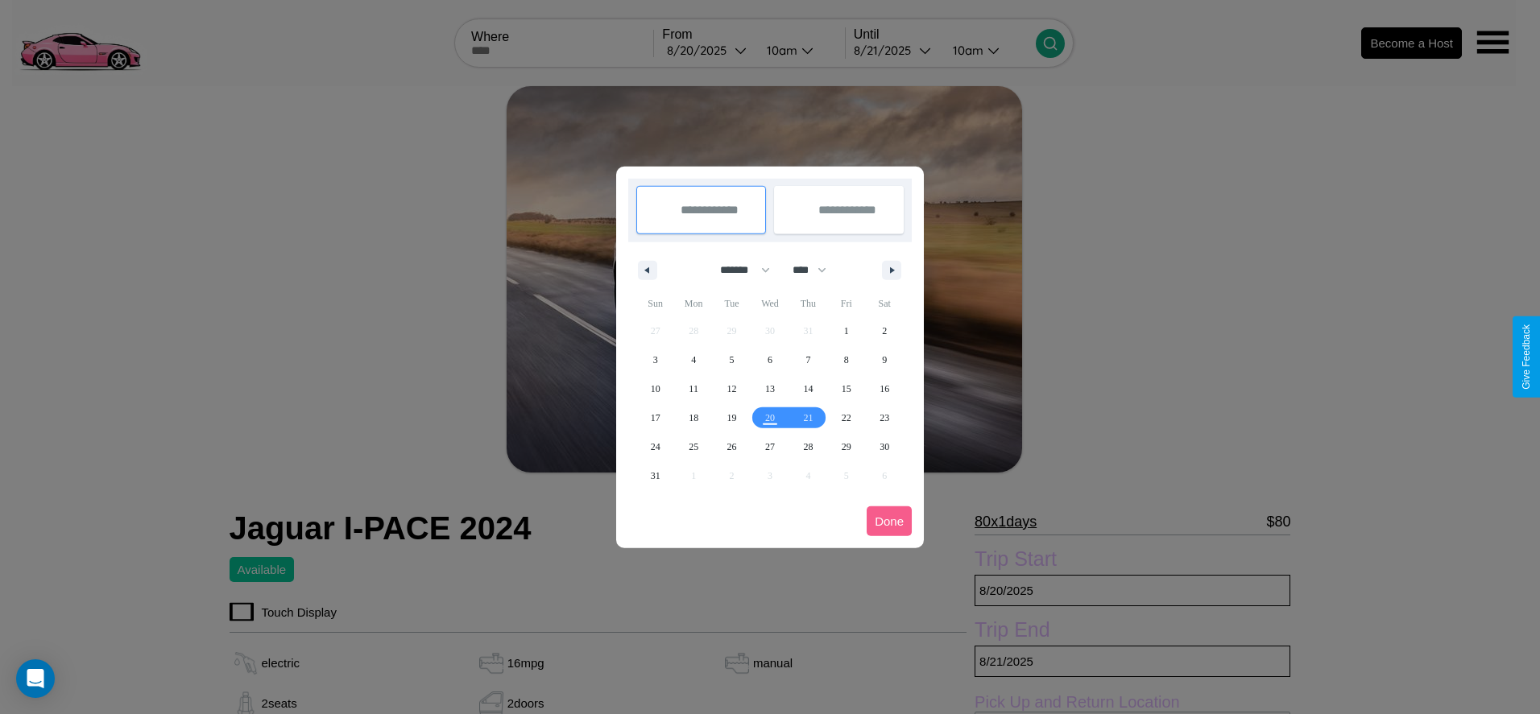
click at [707, 50] on div at bounding box center [770, 357] width 1540 height 714
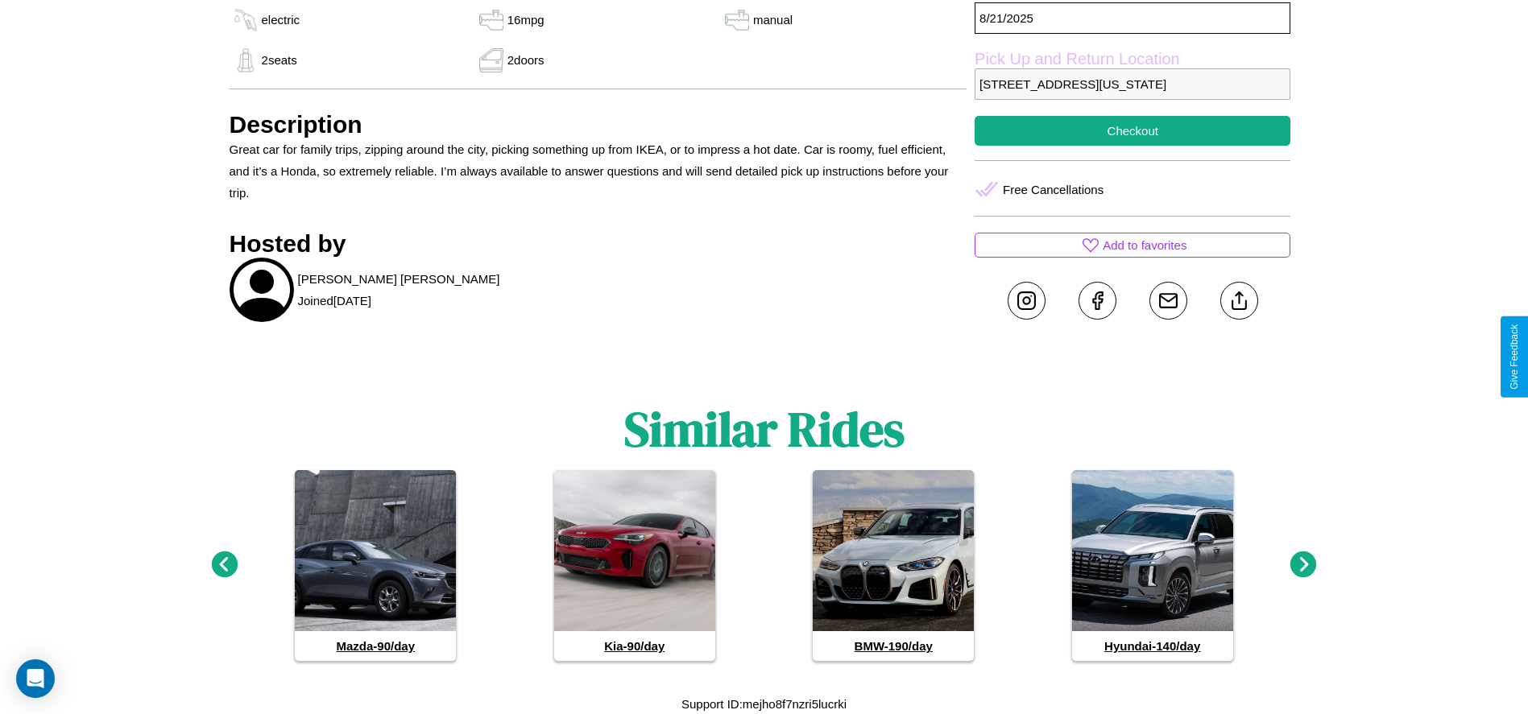
scroll to position [666, 0]
click at [224, 565] on icon at bounding box center [224, 564] width 27 height 27
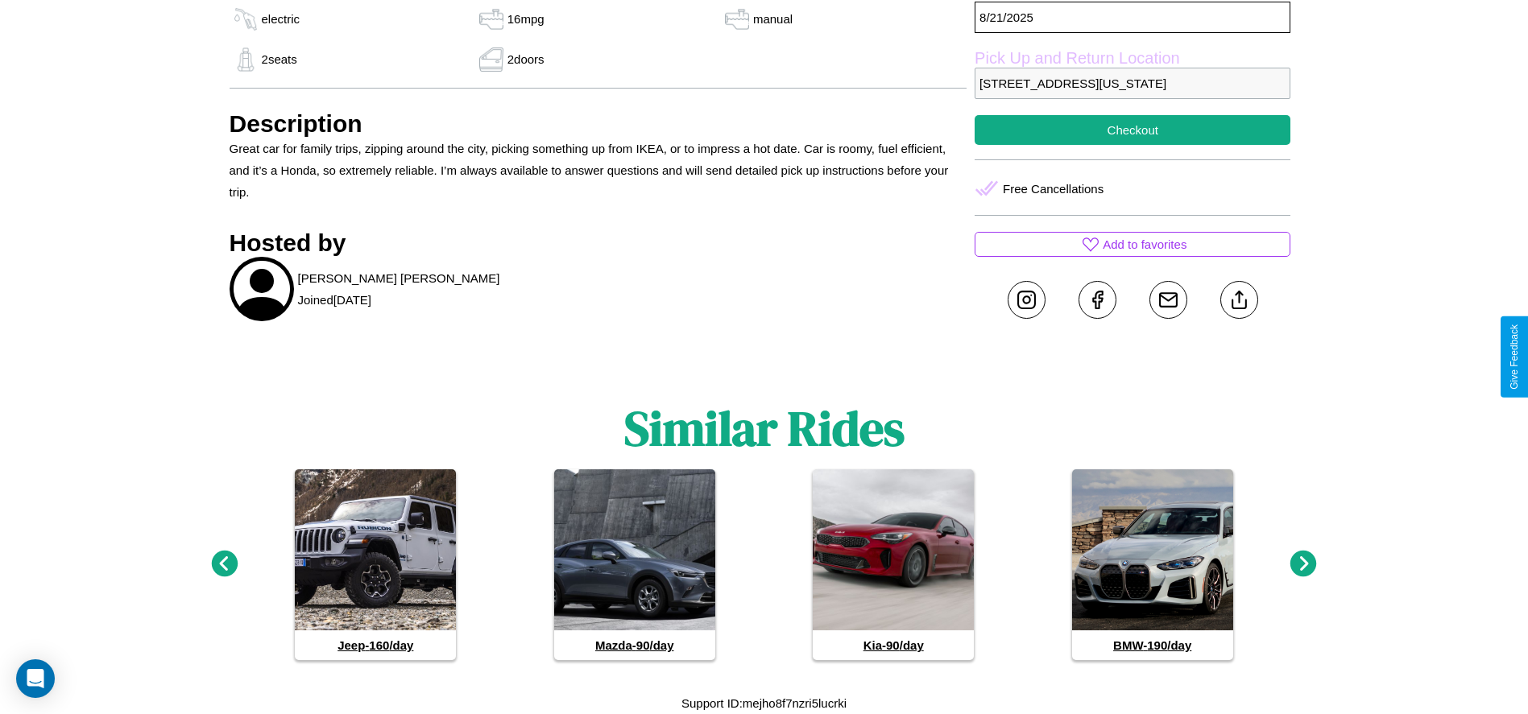
scroll to position [439, 0]
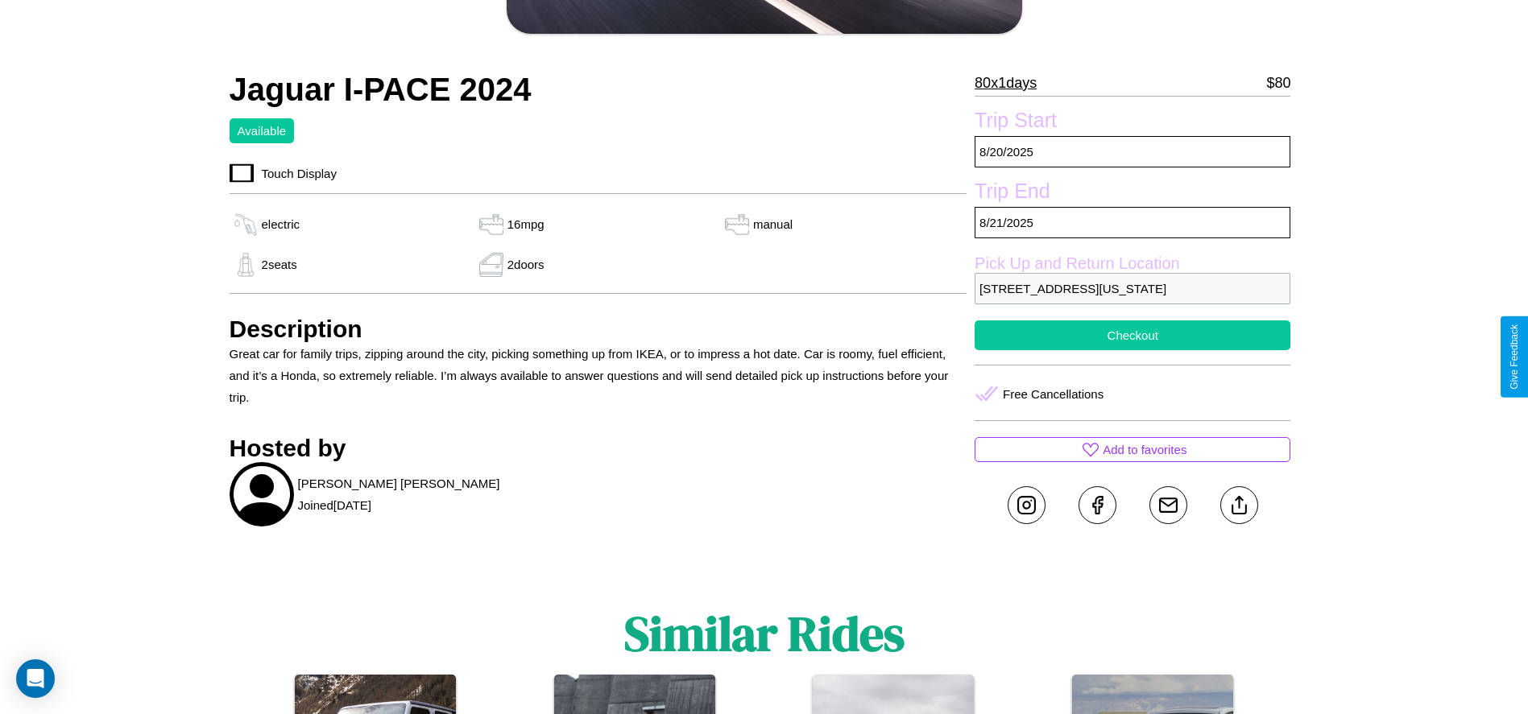
click at [1132, 350] on button "Checkout" at bounding box center [1133, 336] width 316 height 30
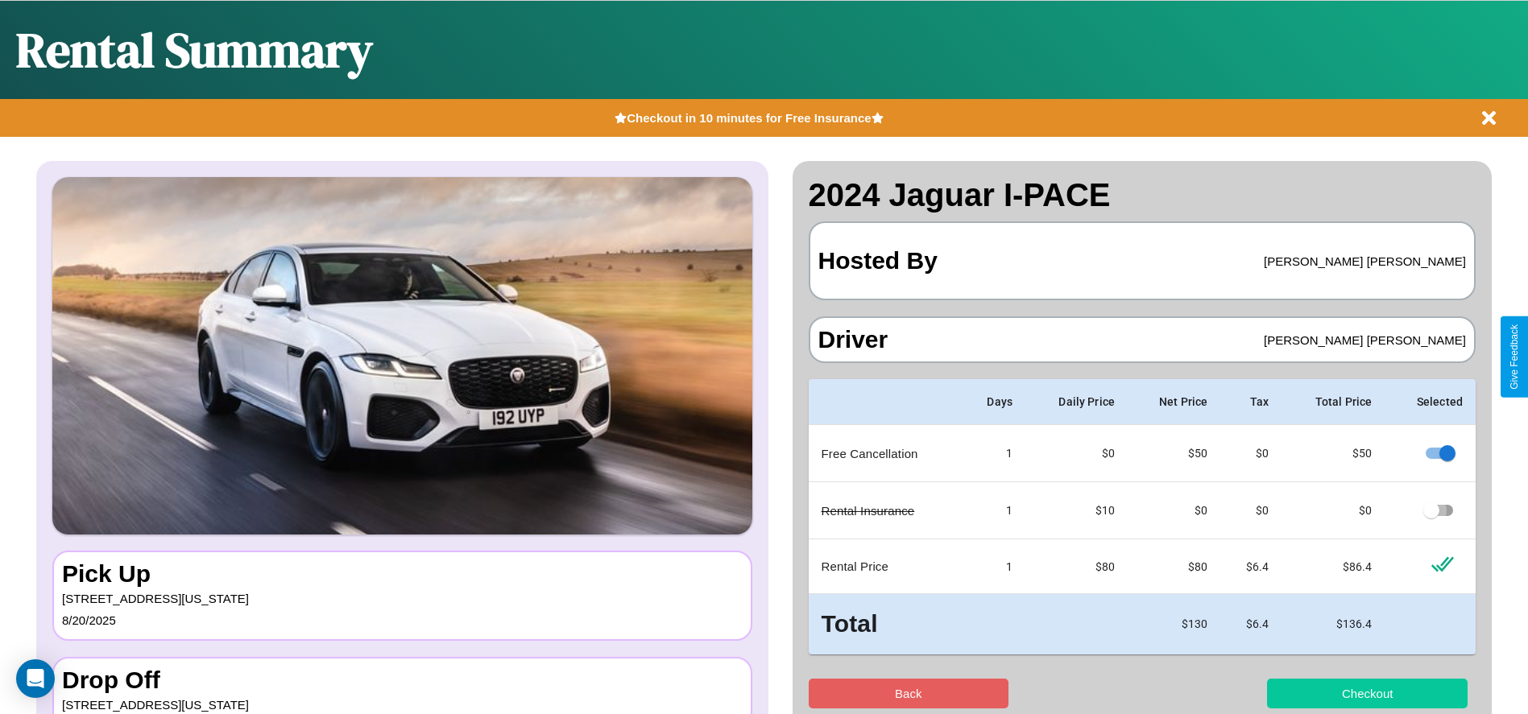
click at [1367, 693] on button "Checkout" at bounding box center [1367, 694] width 201 height 30
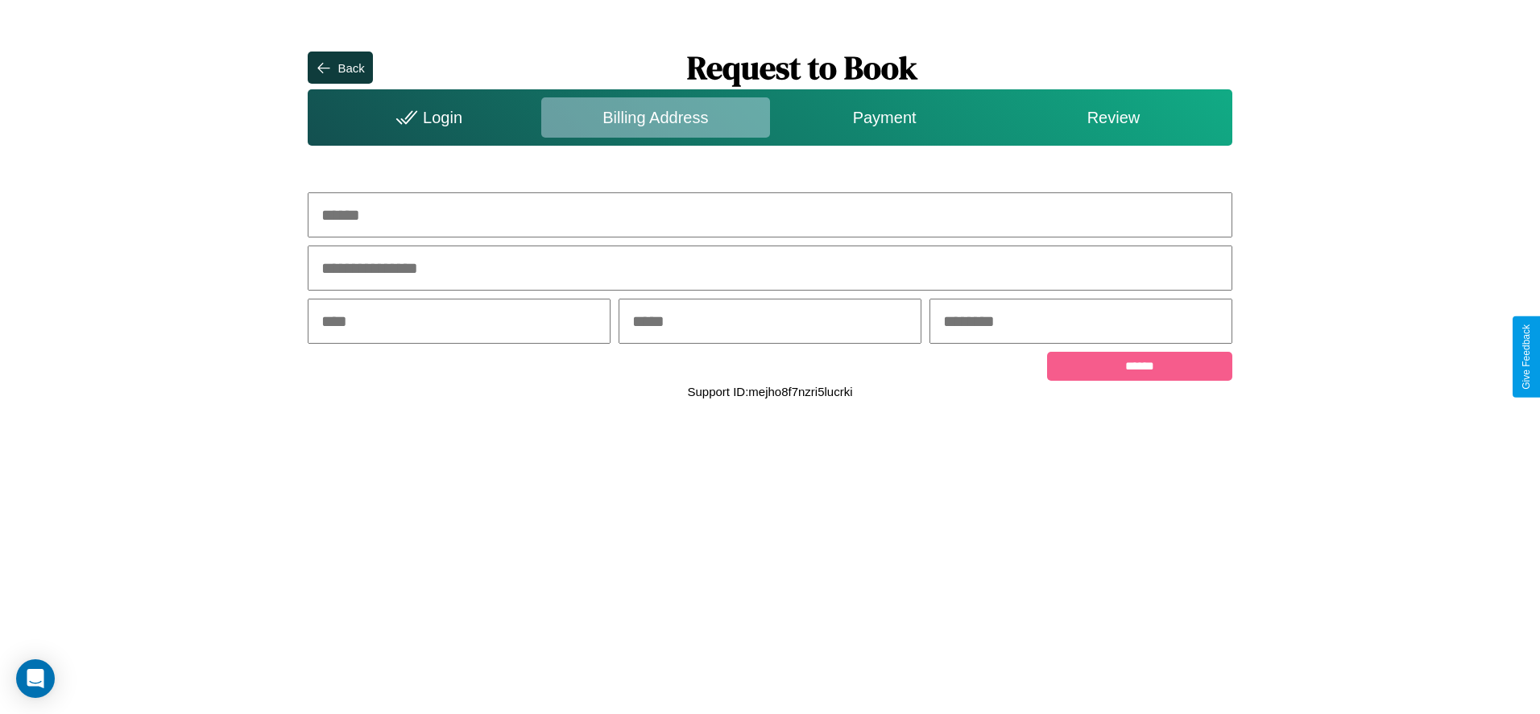
click at [770, 215] on input "text" at bounding box center [770, 214] width 924 height 45
type input "**********"
click at [459, 323] on input "text" at bounding box center [459, 321] width 303 height 45
type input "********"
click at [769, 323] on input "text" at bounding box center [770, 321] width 303 height 45
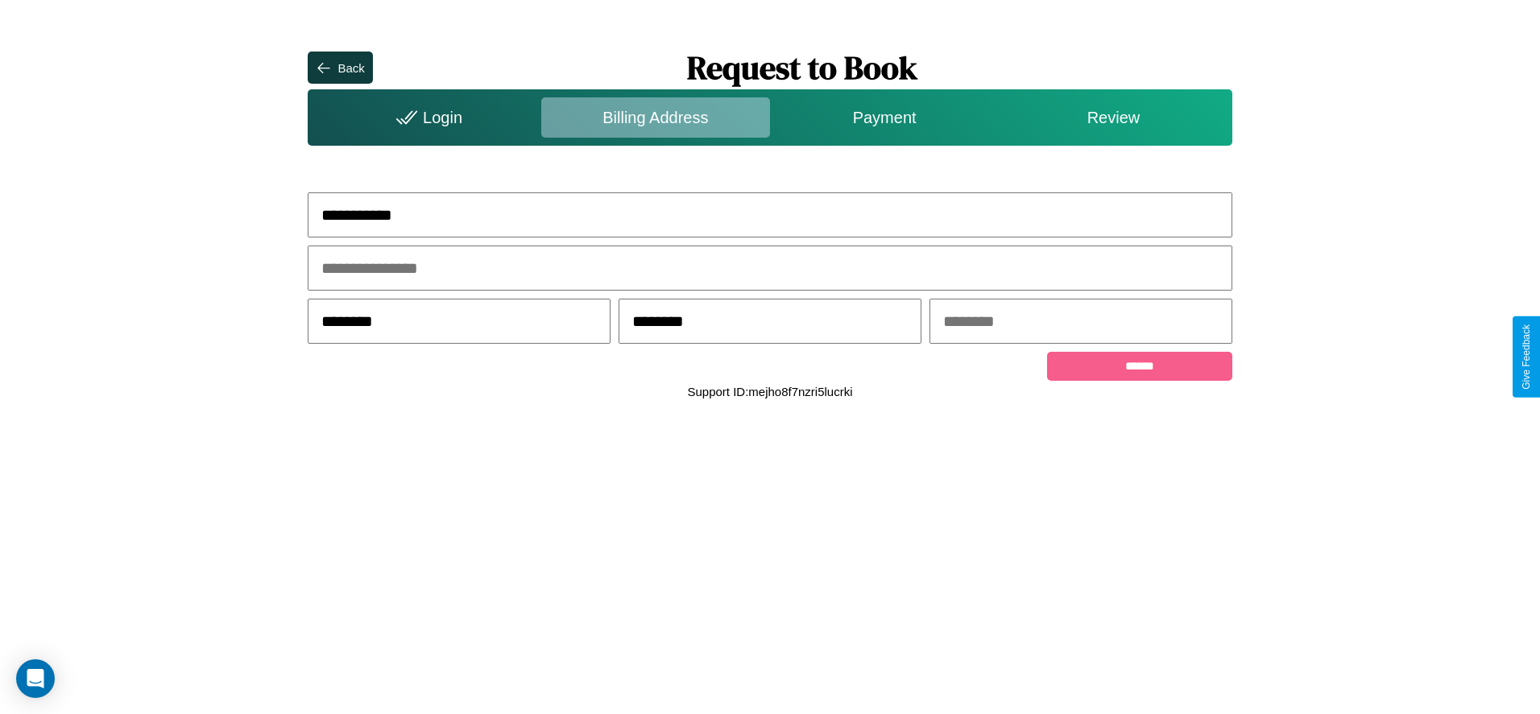
type input "********"
click at [1080, 323] on input "text" at bounding box center [1080, 321] width 303 height 45
type input "*****"
click at [1139, 369] on input "******" at bounding box center [1139, 366] width 184 height 29
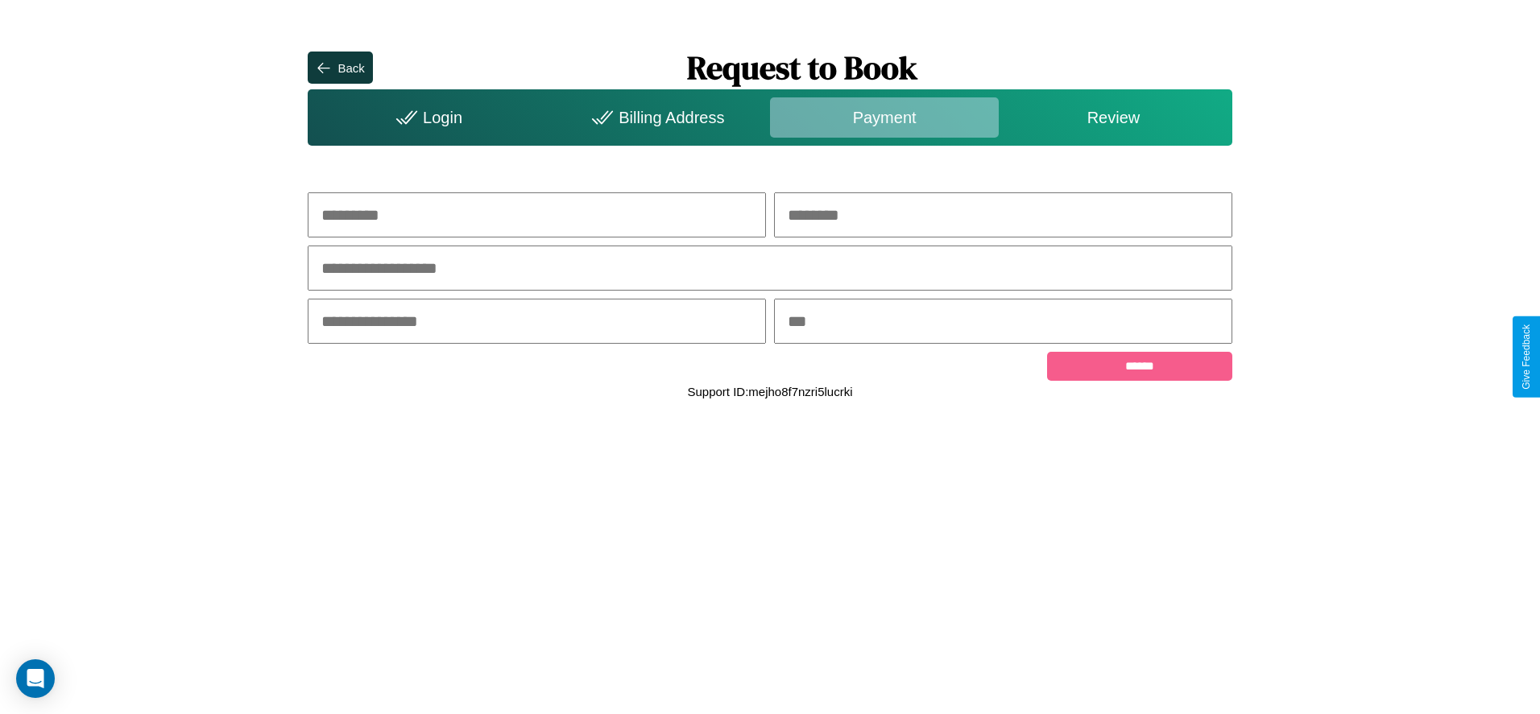
click at [536, 215] on input "text" at bounding box center [537, 214] width 458 height 45
type input "*********"
click at [1003, 215] on input "text" at bounding box center [1003, 214] width 458 height 45
type input "******"
click at [770, 269] on input "text" at bounding box center [770, 268] width 924 height 45
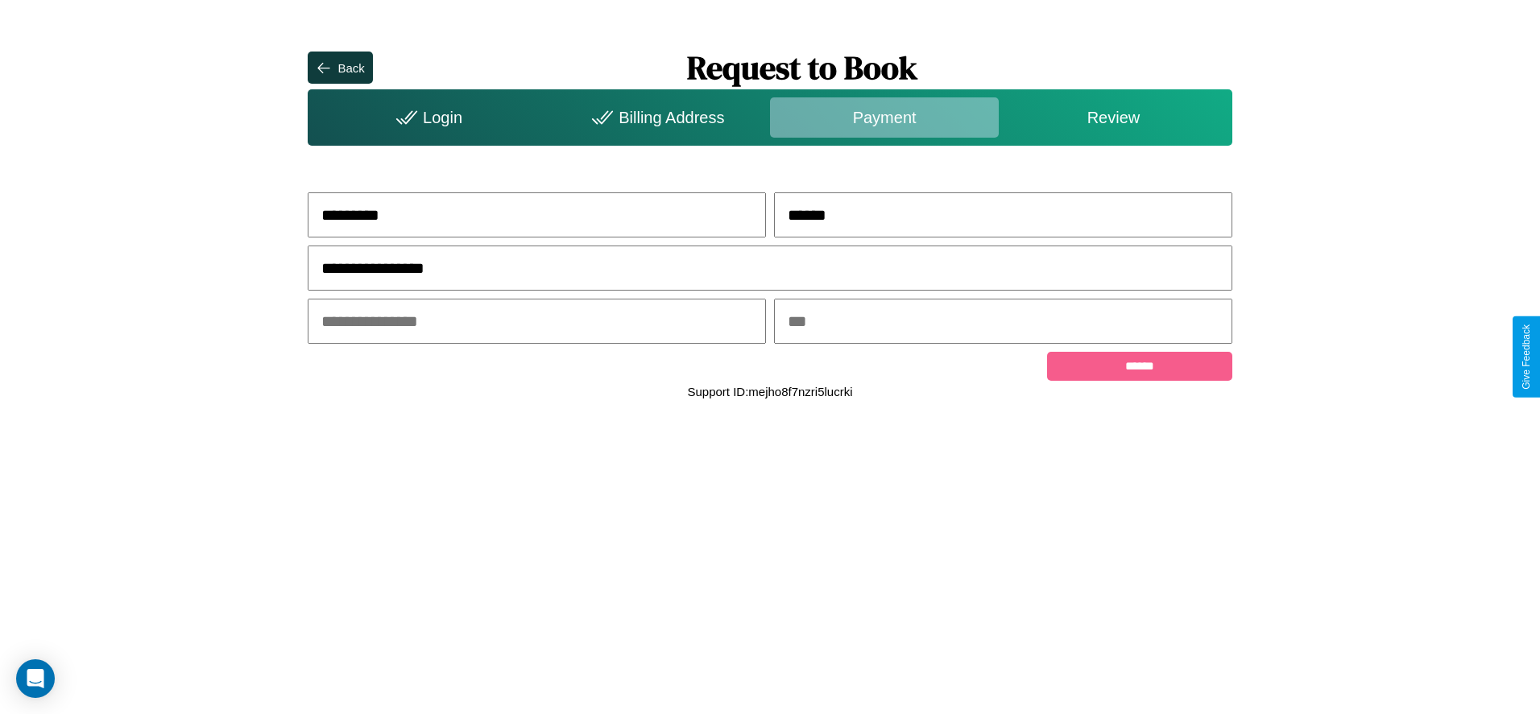
type input "**********"
click at [536, 323] on input "text" at bounding box center [537, 321] width 458 height 45
type input "*****"
click at [1003, 323] on input "text" at bounding box center [1003, 321] width 458 height 45
type input "***"
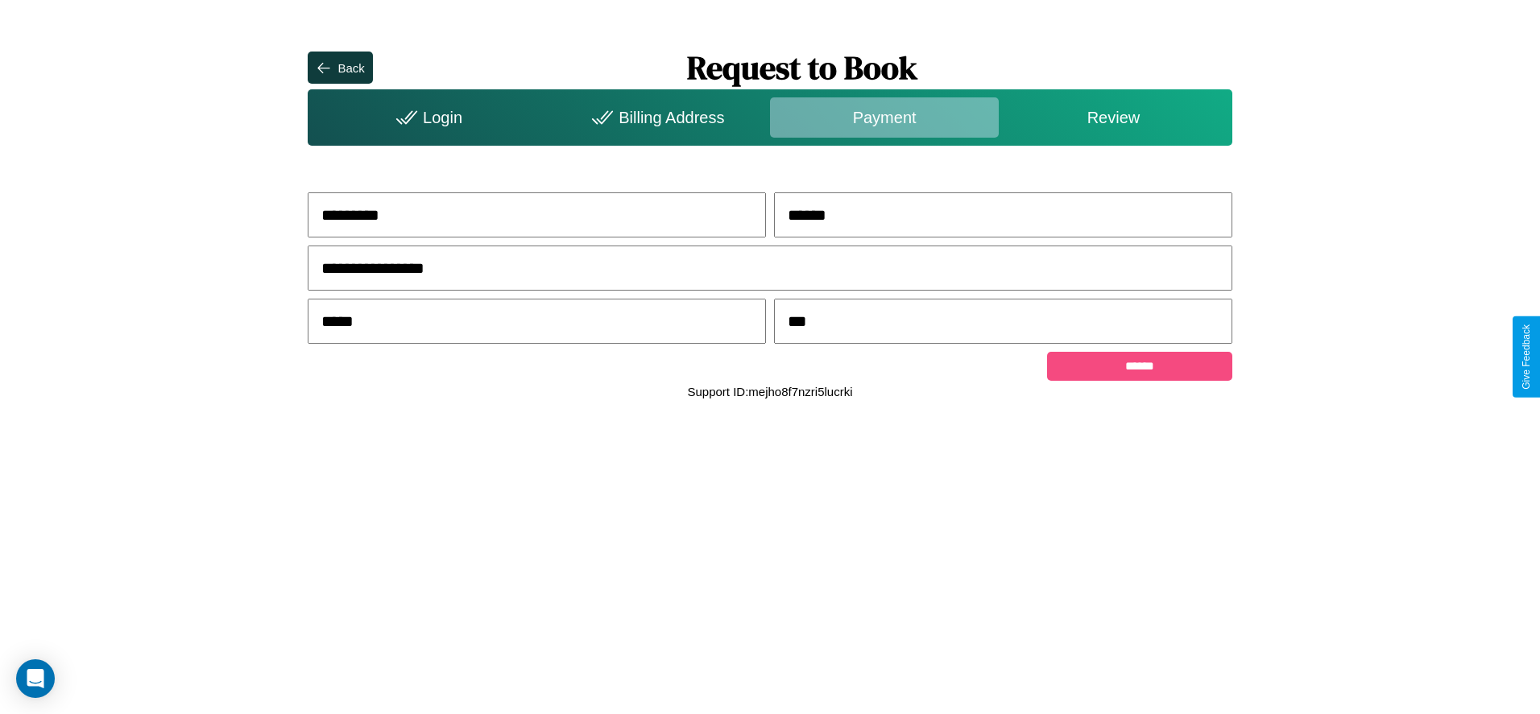
click at [1139, 369] on input "******" at bounding box center [1139, 366] width 184 height 29
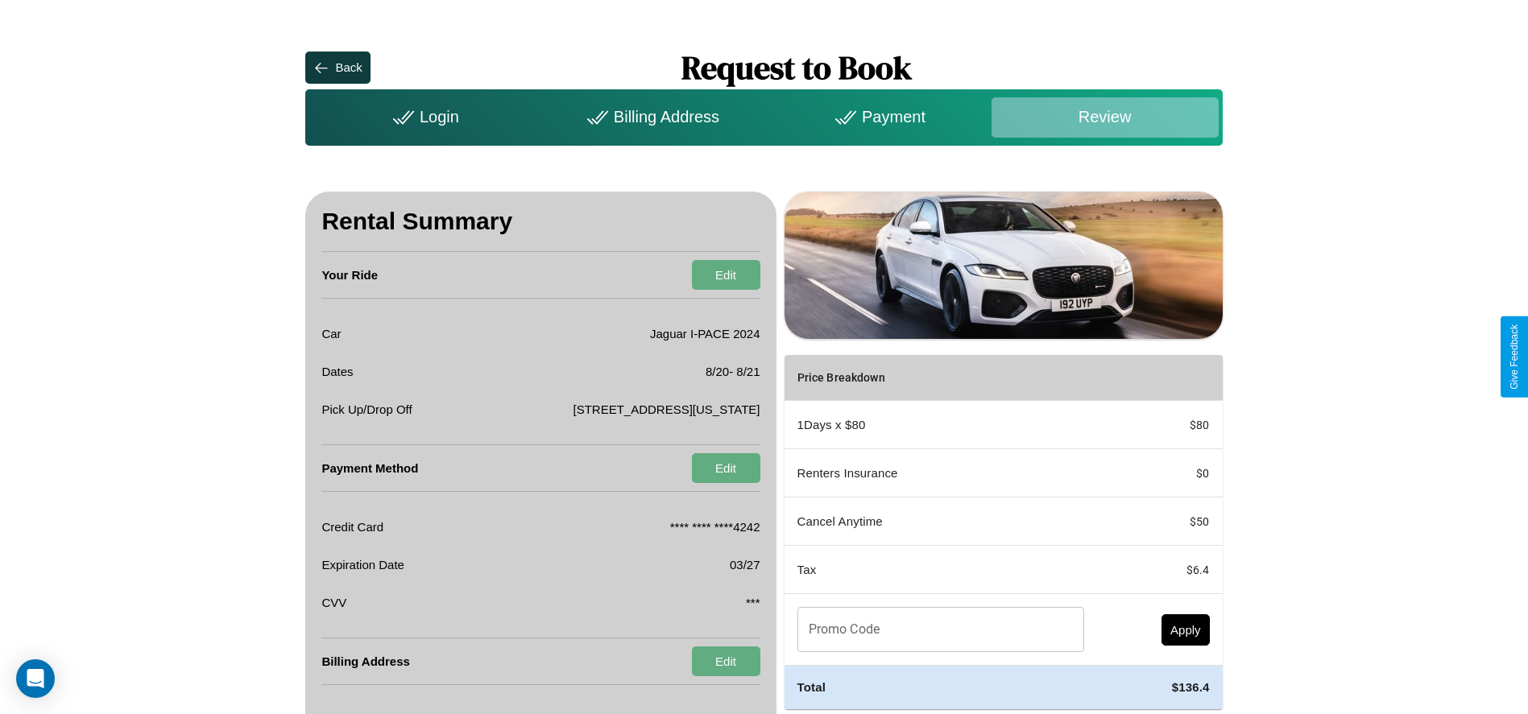
click at [650, 117] on div "Billing Address" at bounding box center [649, 117] width 227 height 40
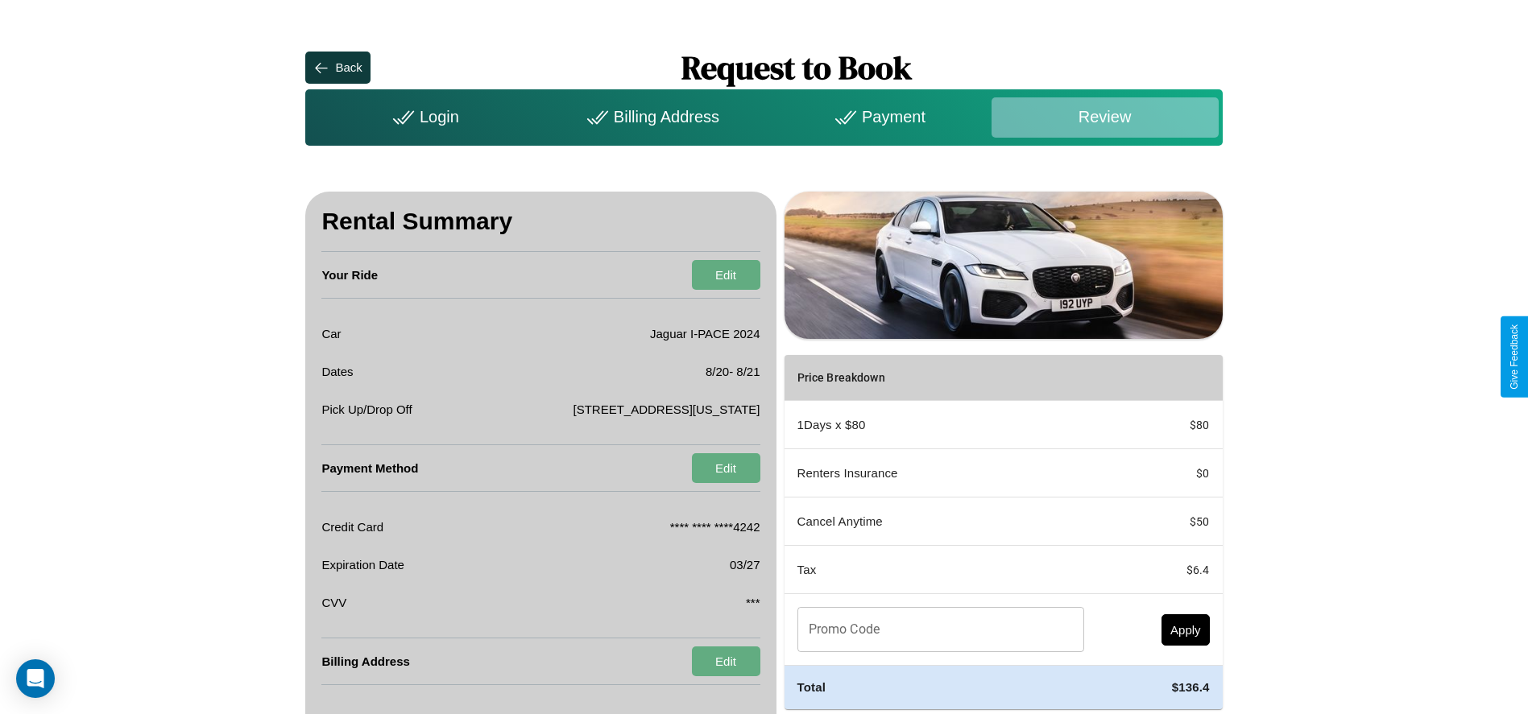
click at [650, 117] on div "Billing Address" at bounding box center [649, 117] width 227 height 40
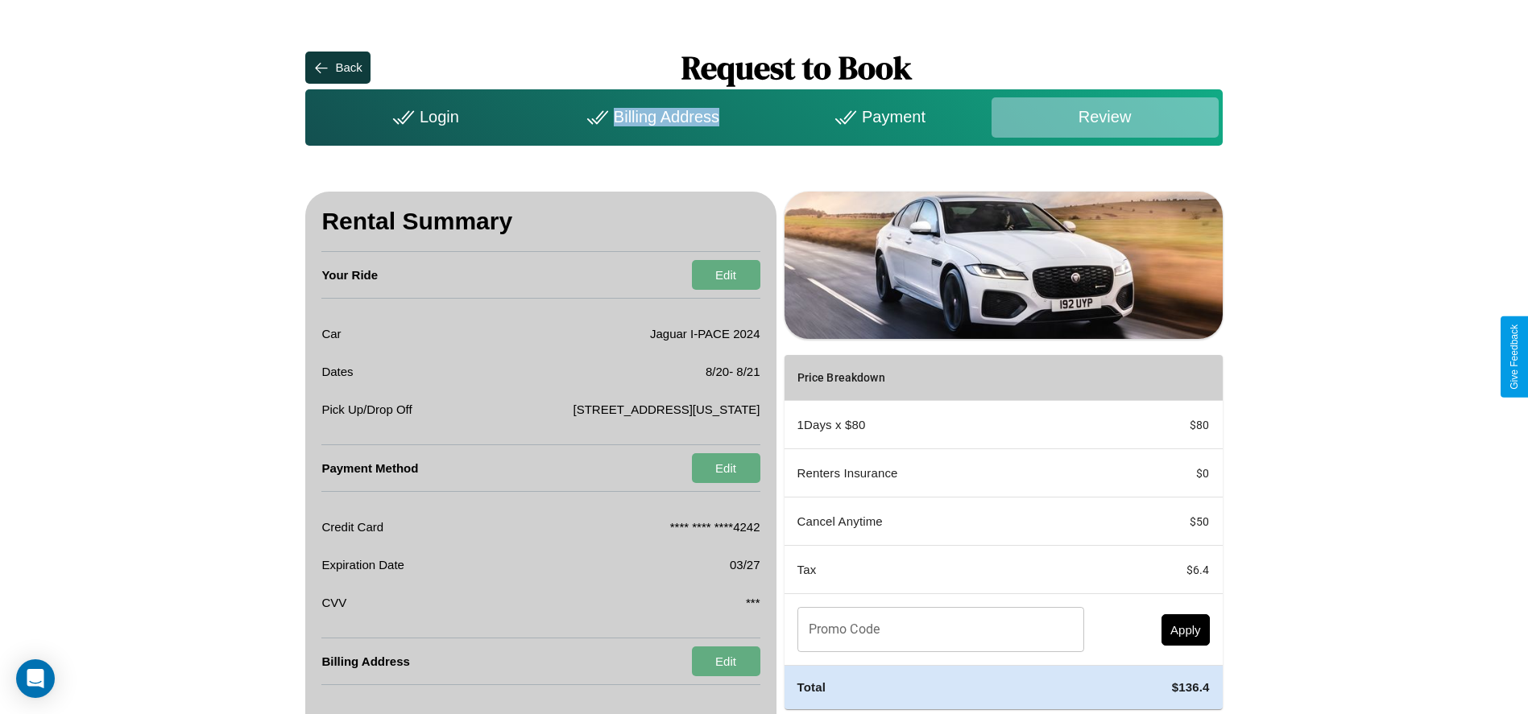
click at [650, 117] on div "Billing Address" at bounding box center [649, 117] width 227 height 40
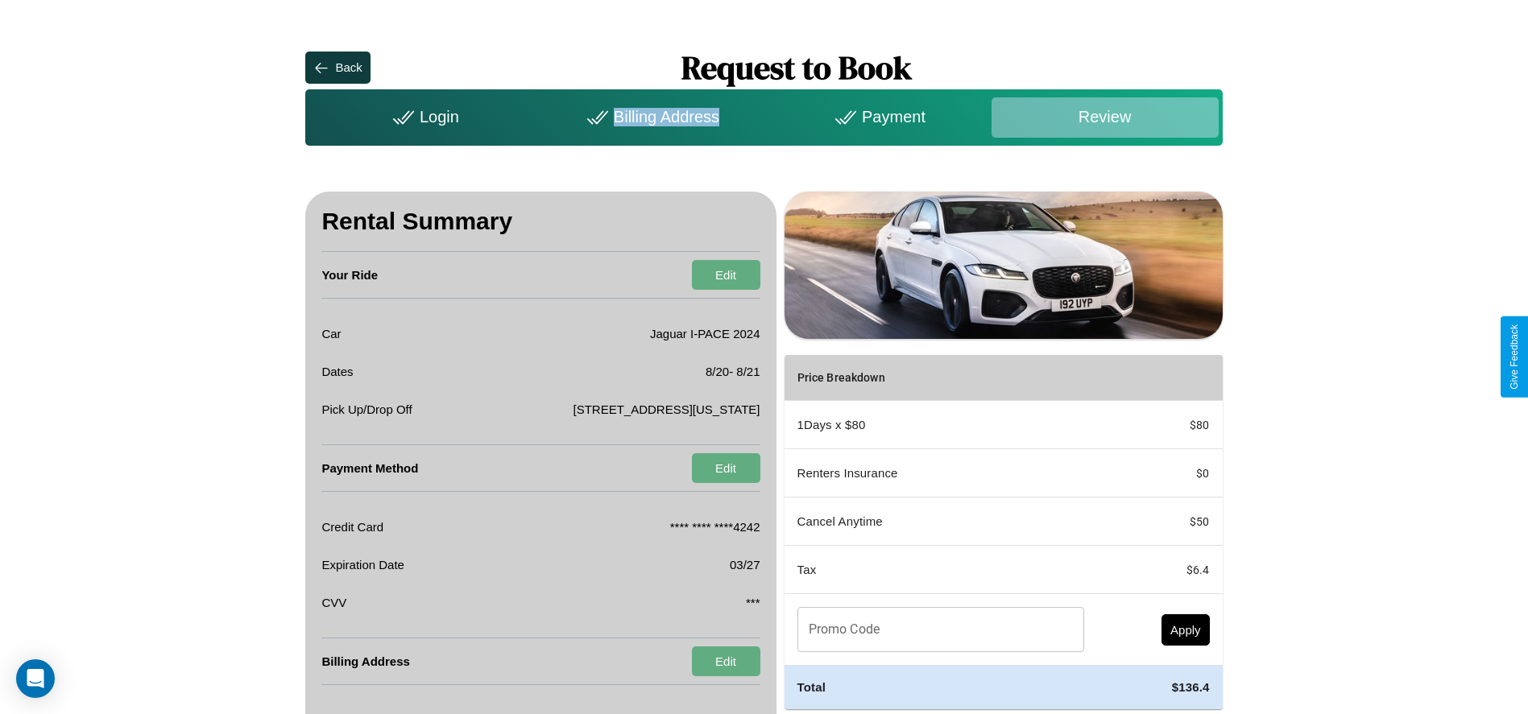
click at [650, 117] on div "Billing Address" at bounding box center [649, 117] width 227 height 40
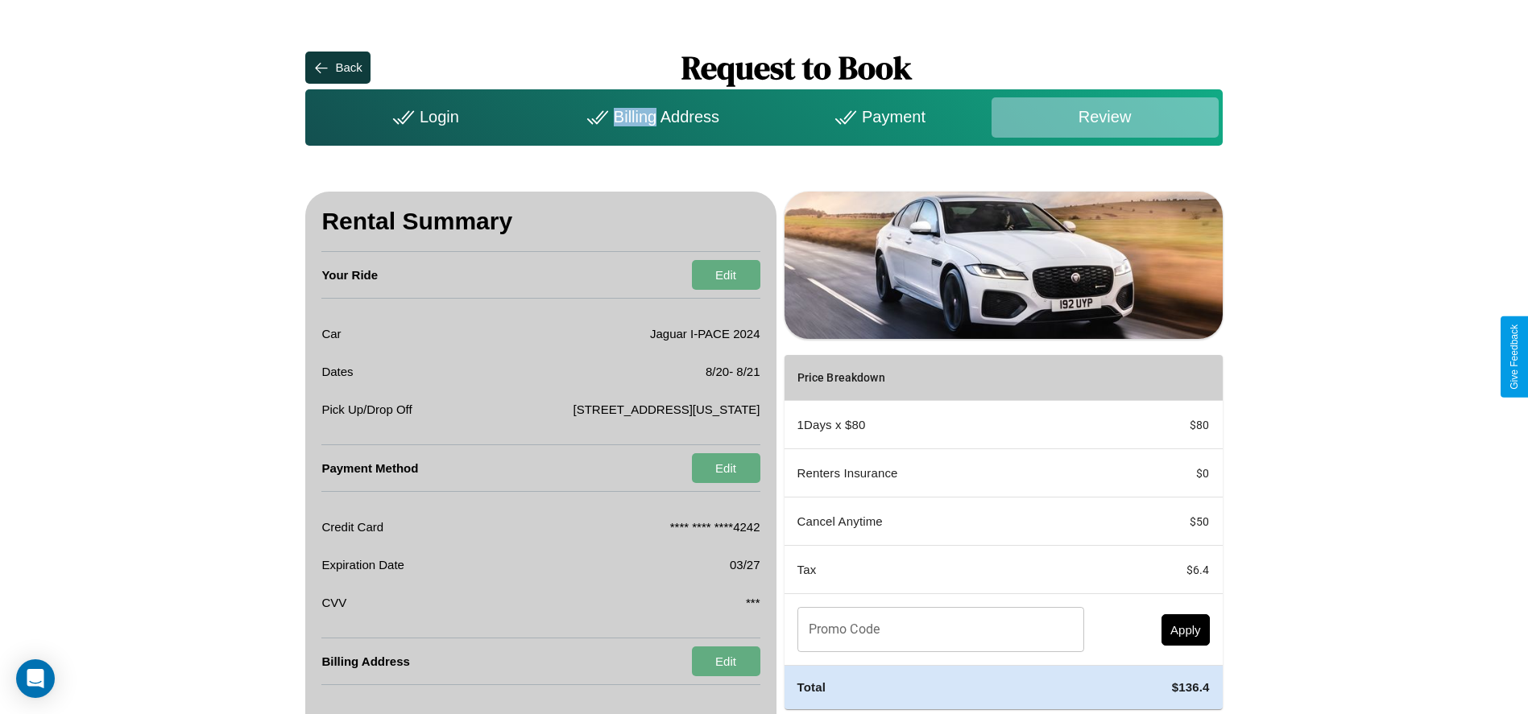
click at [650, 117] on div "Billing Address" at bounding box center [649, 117] width 227 height 40
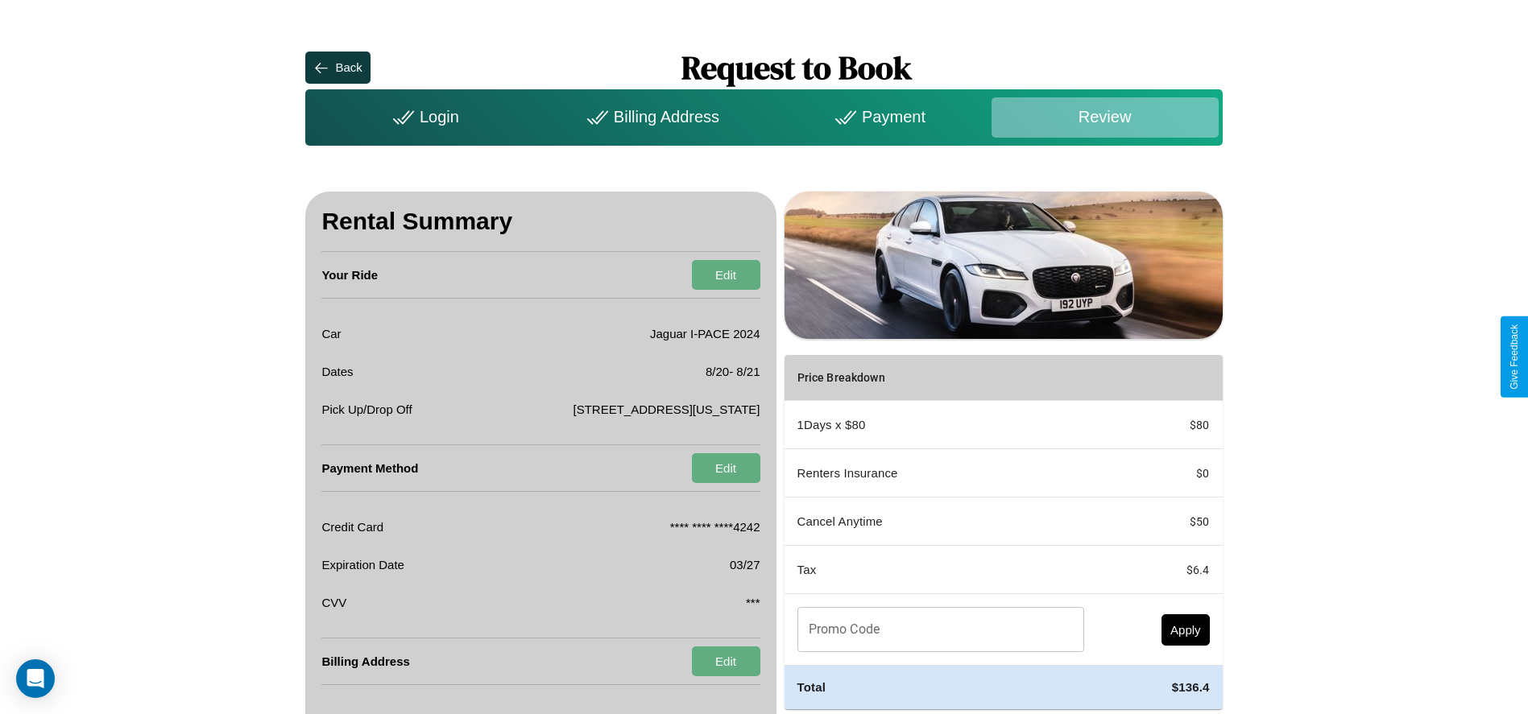
scroll to position [63, 0]
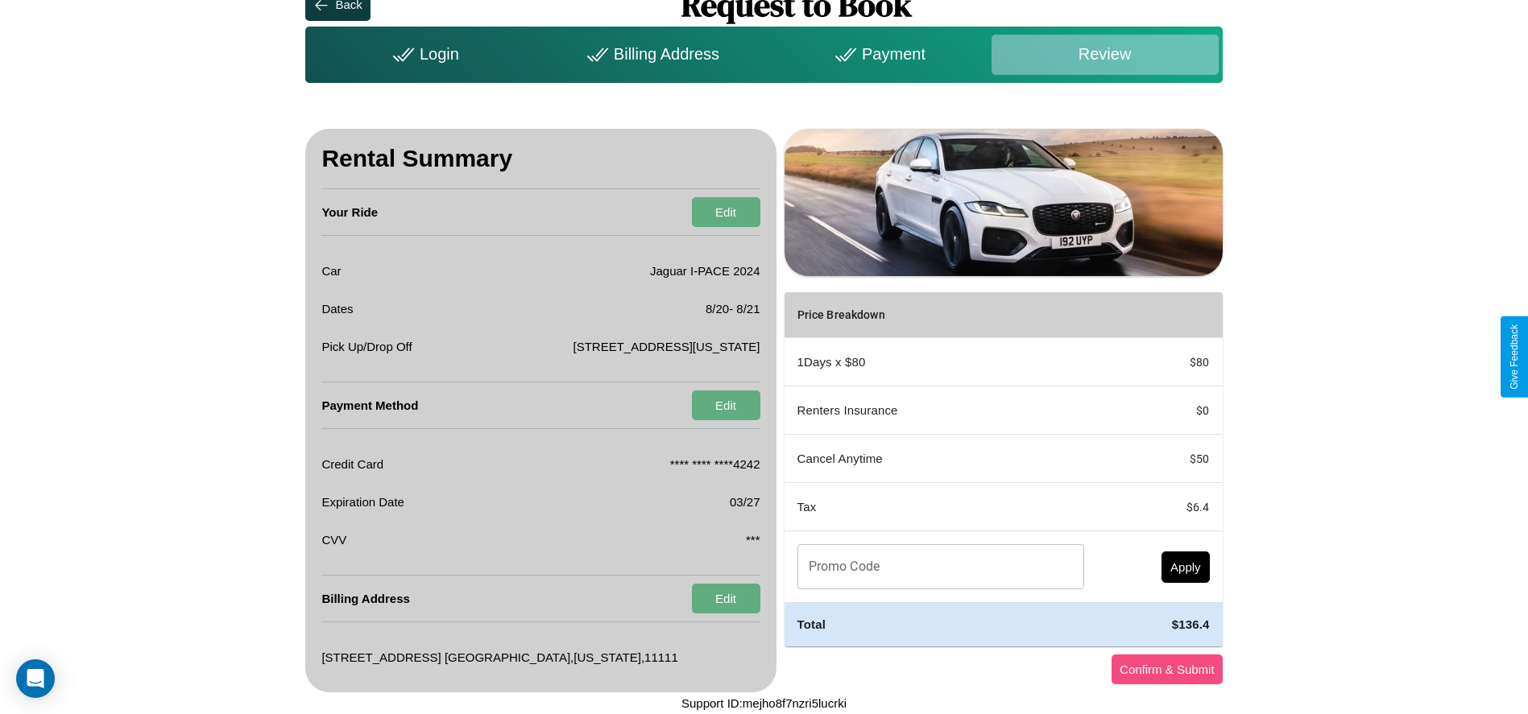
click at [1166, 669] on button "Confirm & Submit" at bounding box center [1166, 670] width 111 height 30
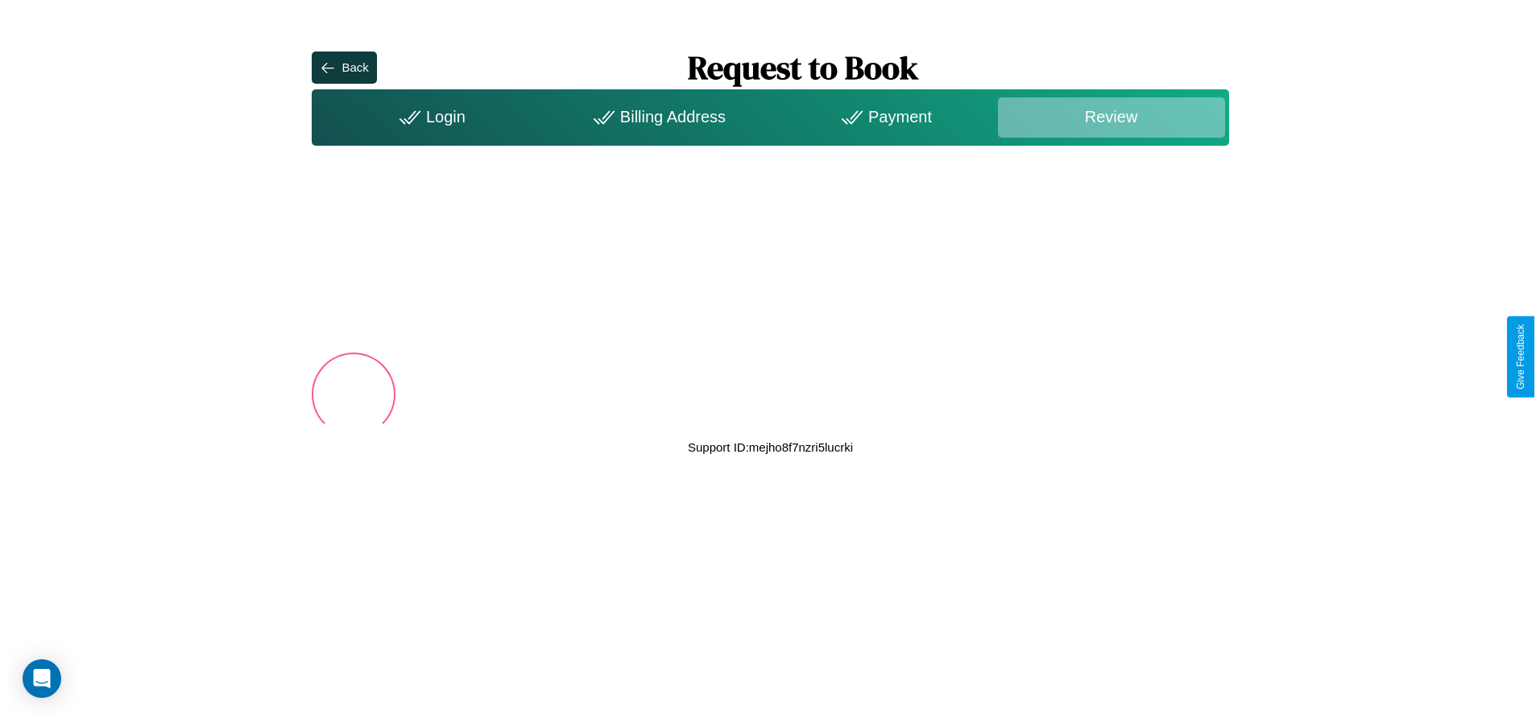
scroll to position [0, 0]
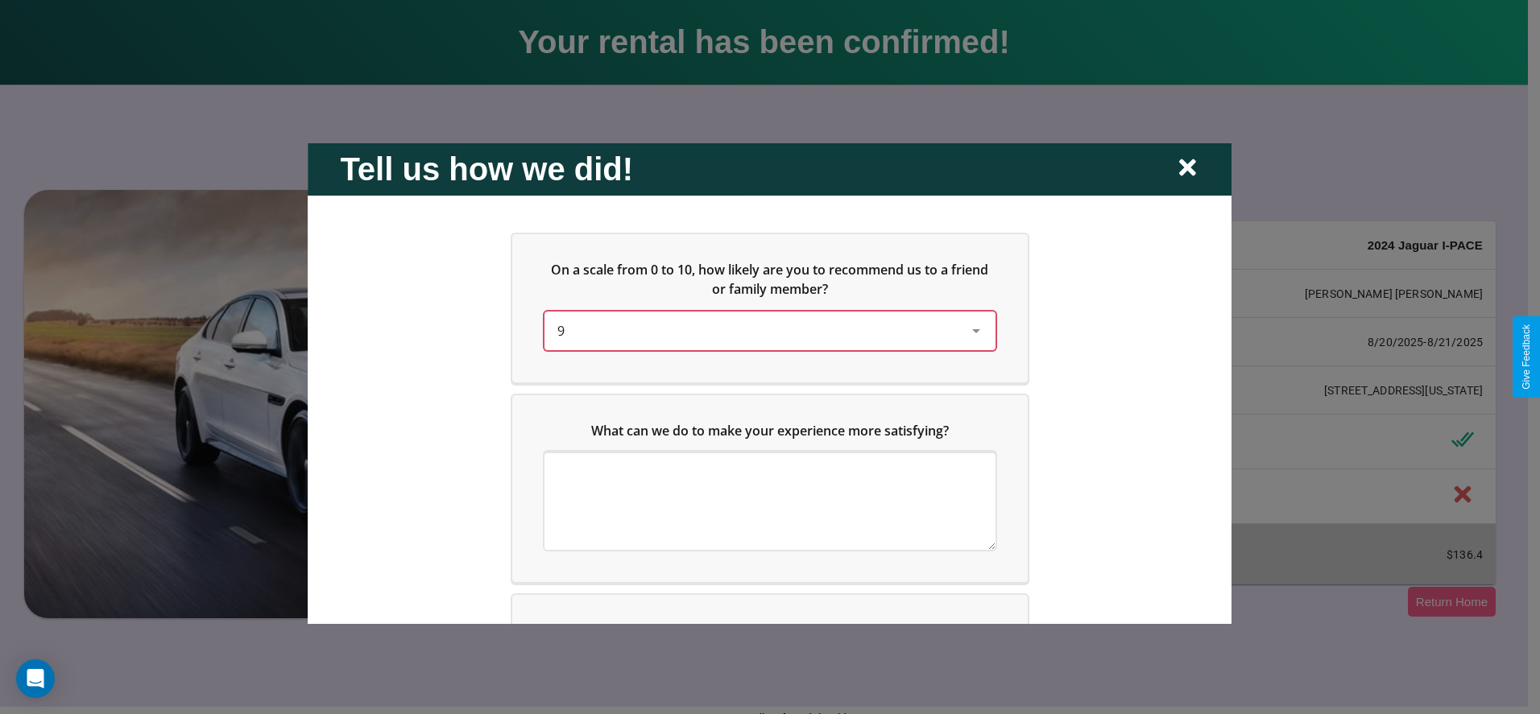
click at [765, 330] on div "9" at bounding box center [756, 330] width 399 height 19
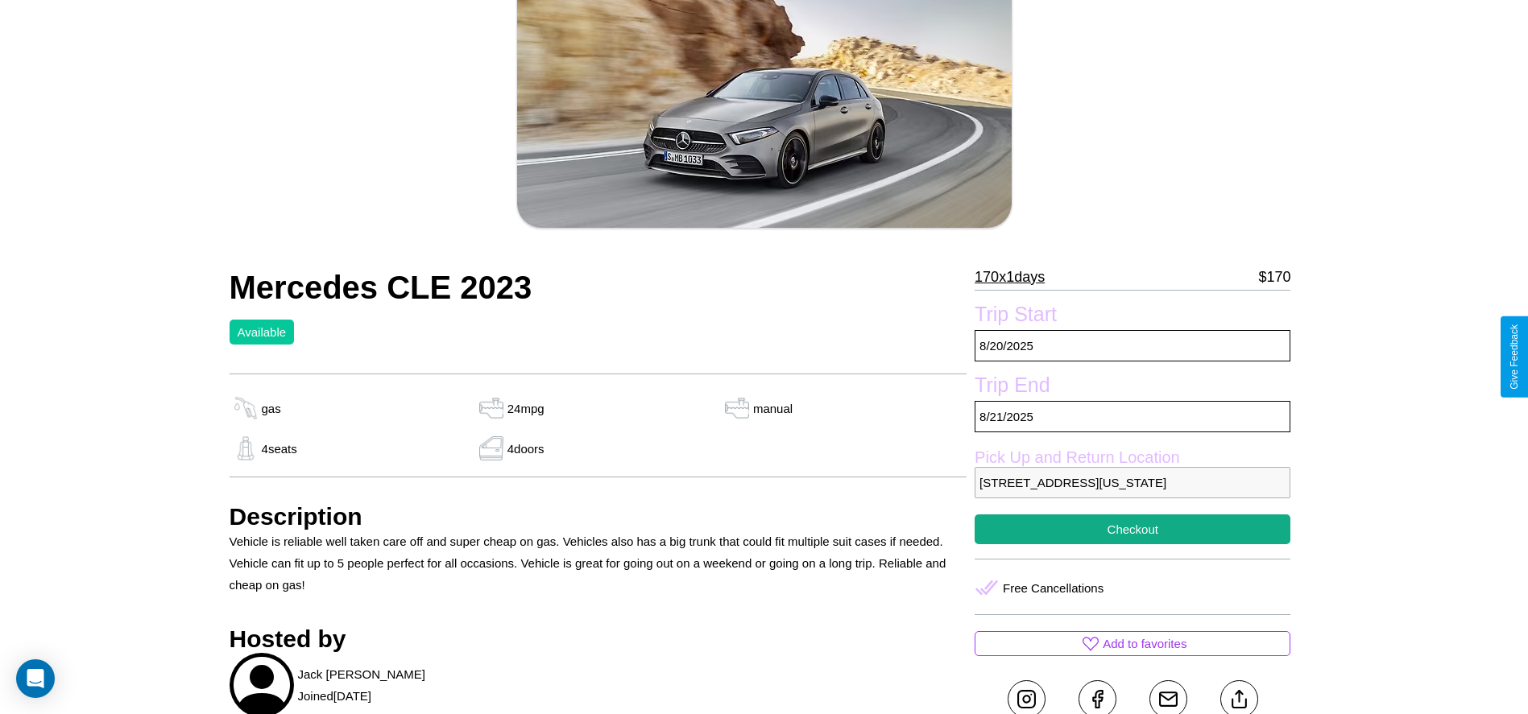
scroll to position [557, 0]
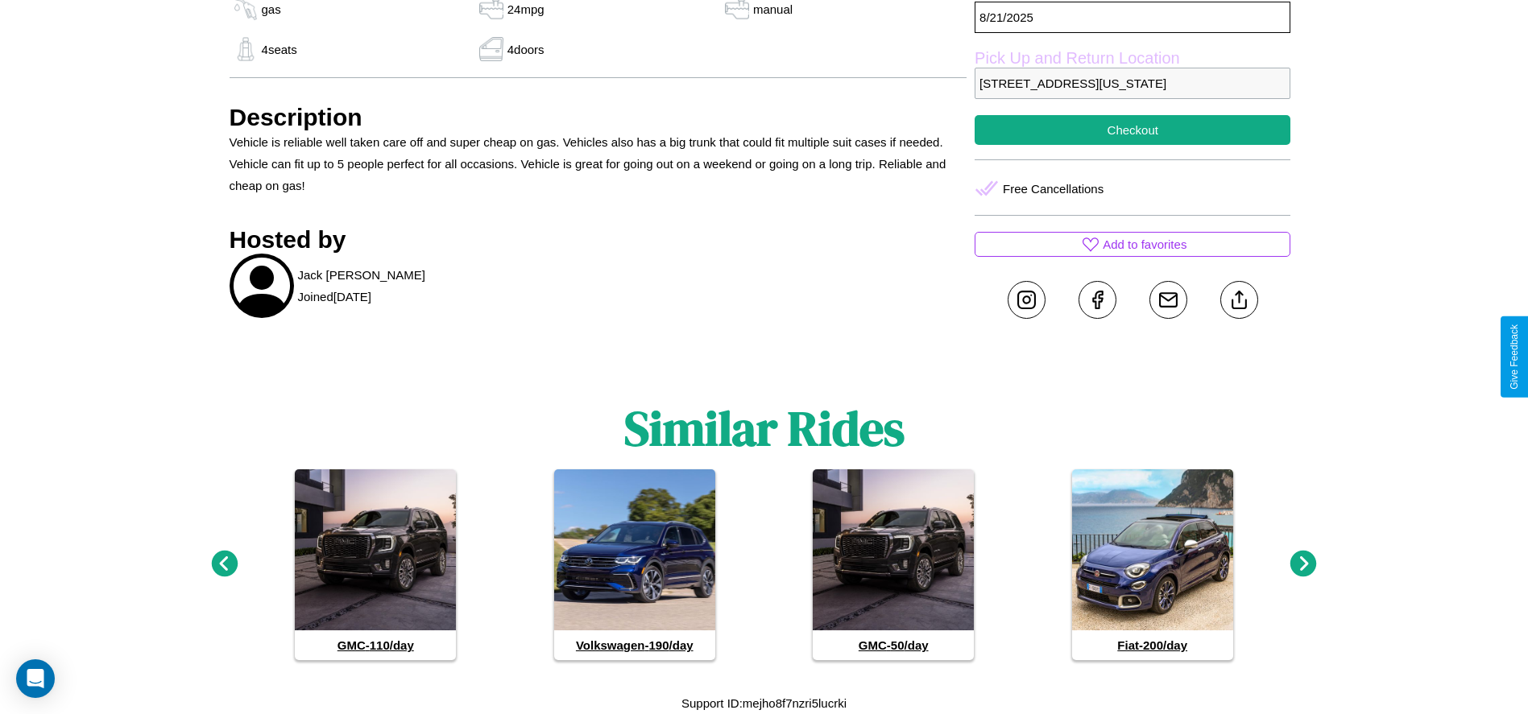
click at [1303, 565] on icon at bounding box center [1303, 564] width 27 height 27
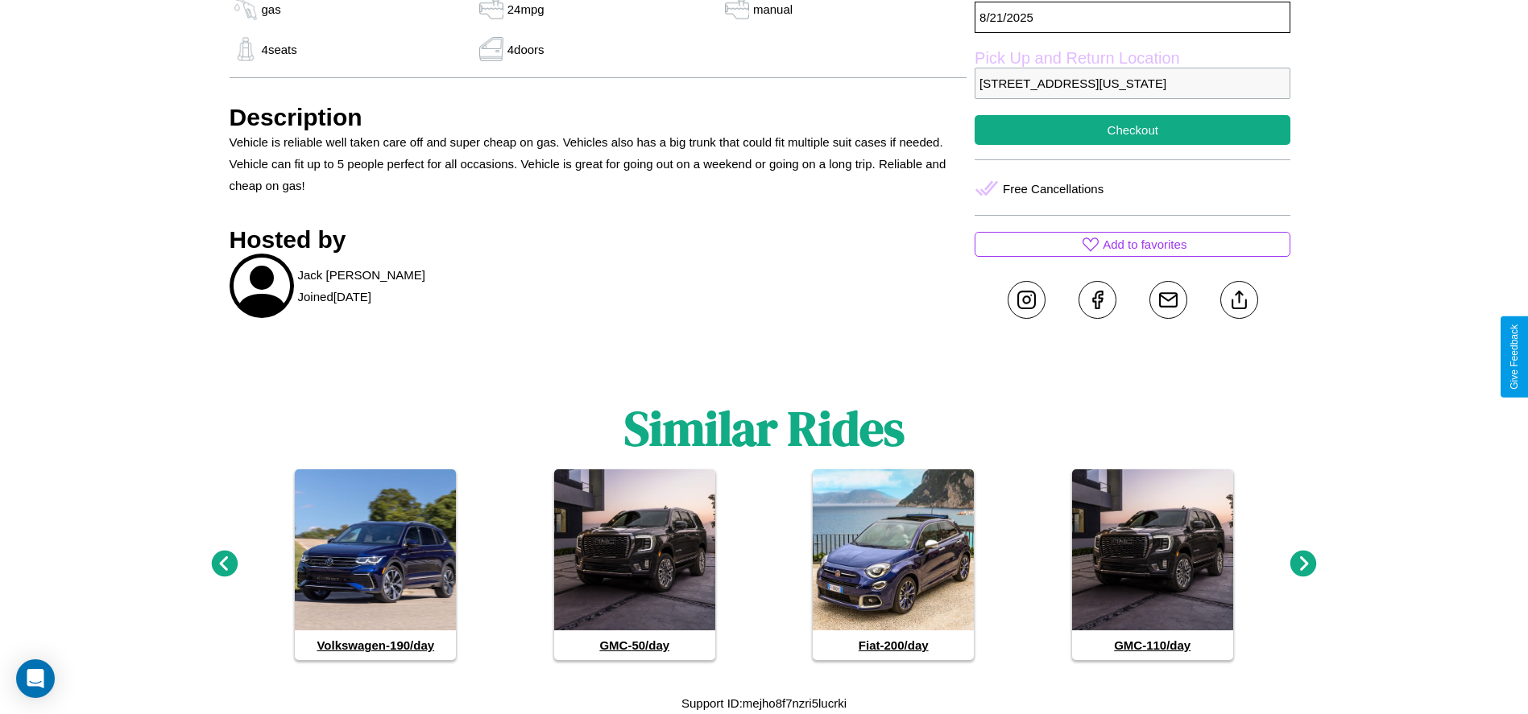
click at [1303, 565] on icon at bounding box center [1303, 564] width 27 height 27
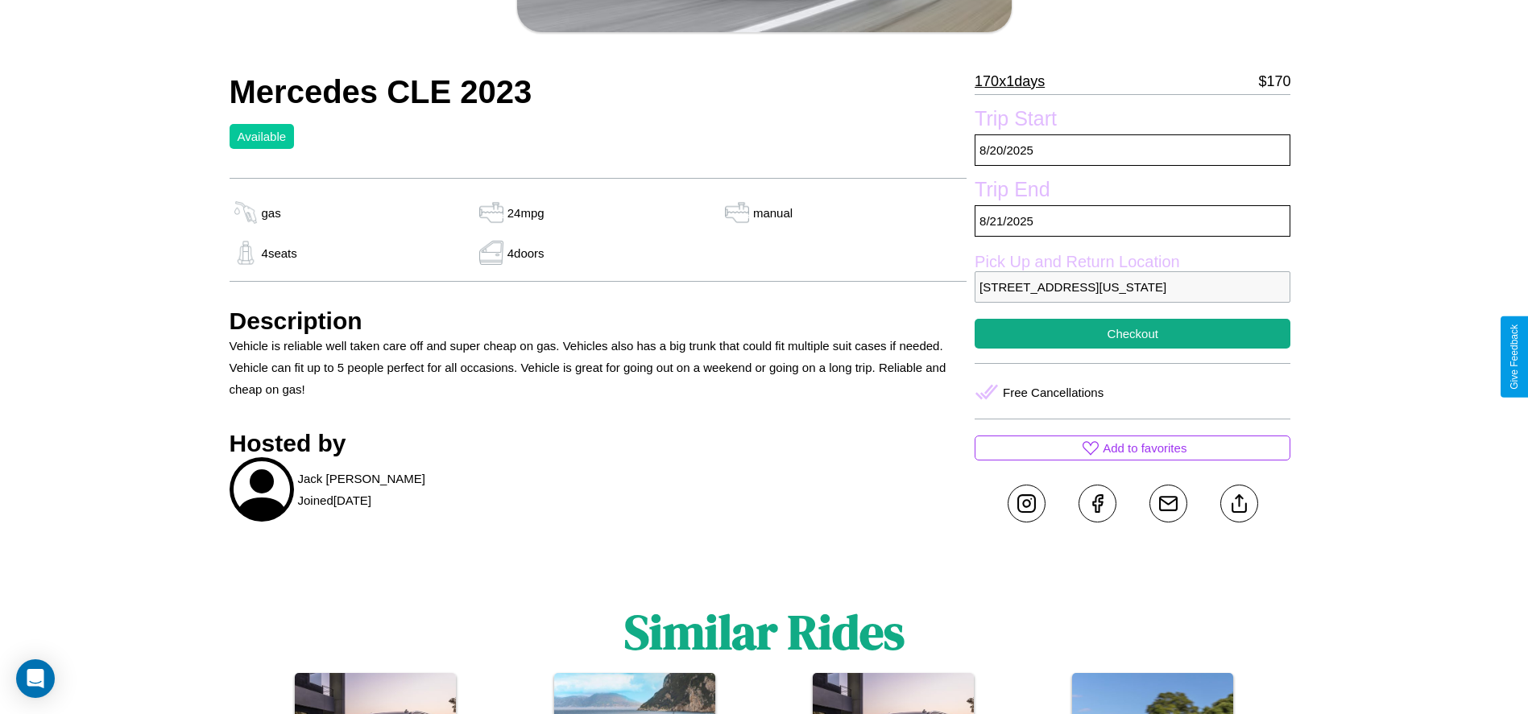
scroll to position [330, 0]
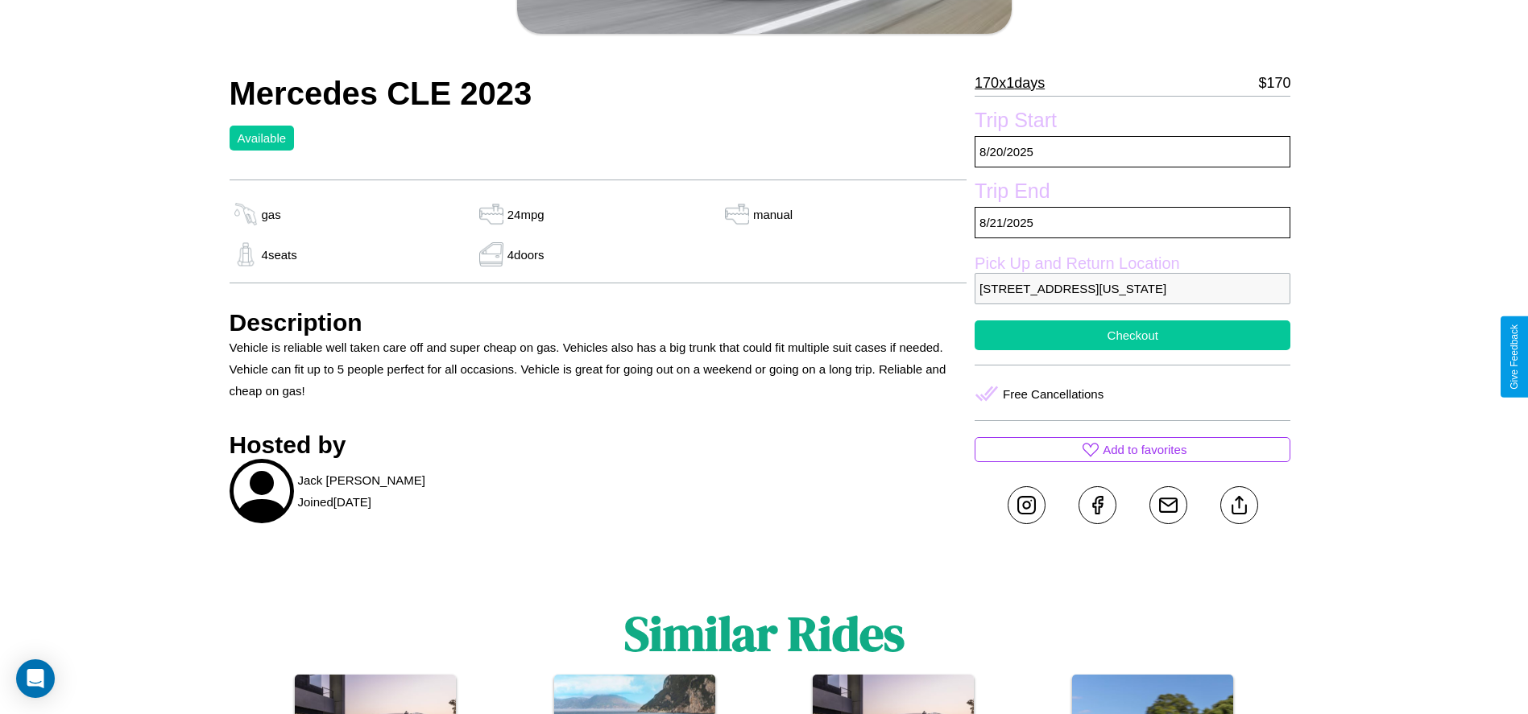
click at [1132, 350] on button "Checkout" at bounding box center [1133, 336] width 316 height 30
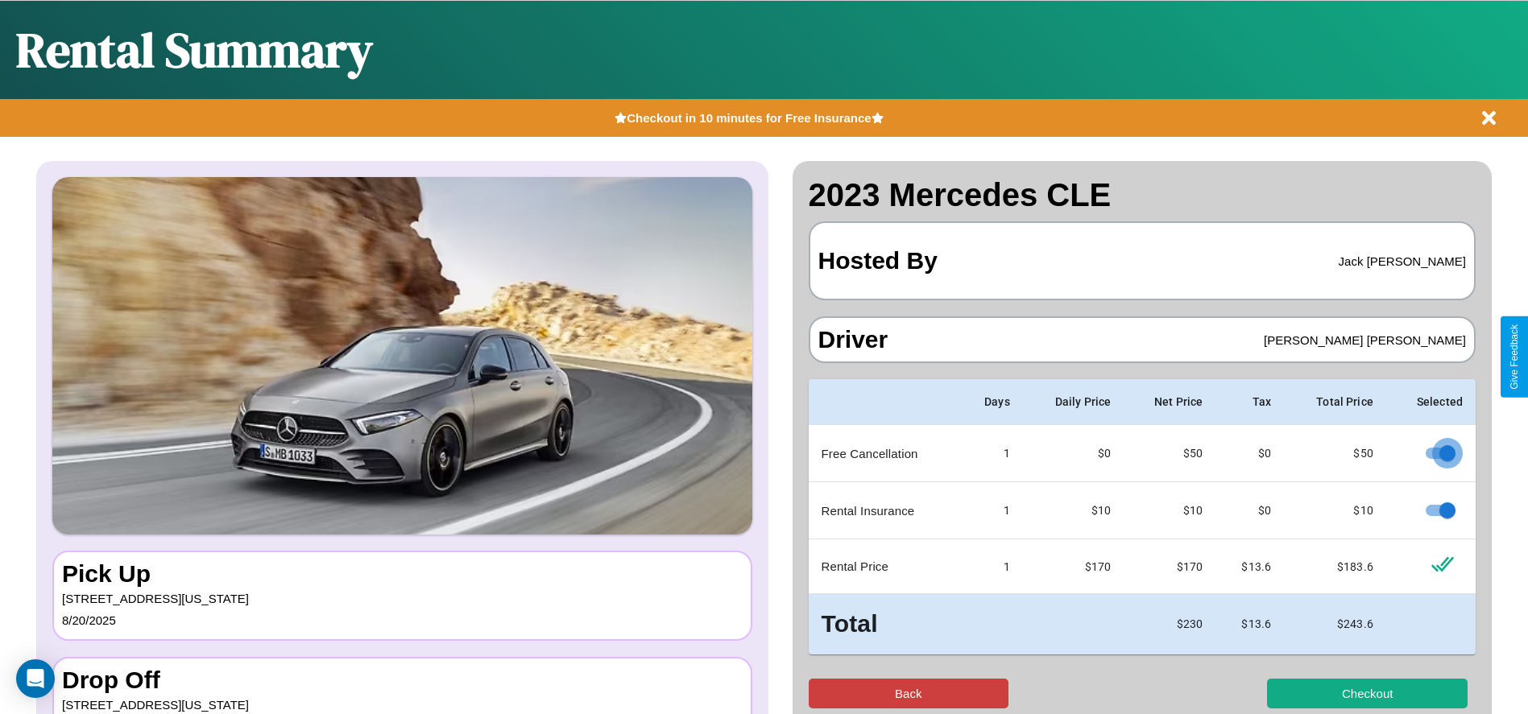
click at [908, 693] on button "Back" at bounding box center [909, 694] width 201 height 30
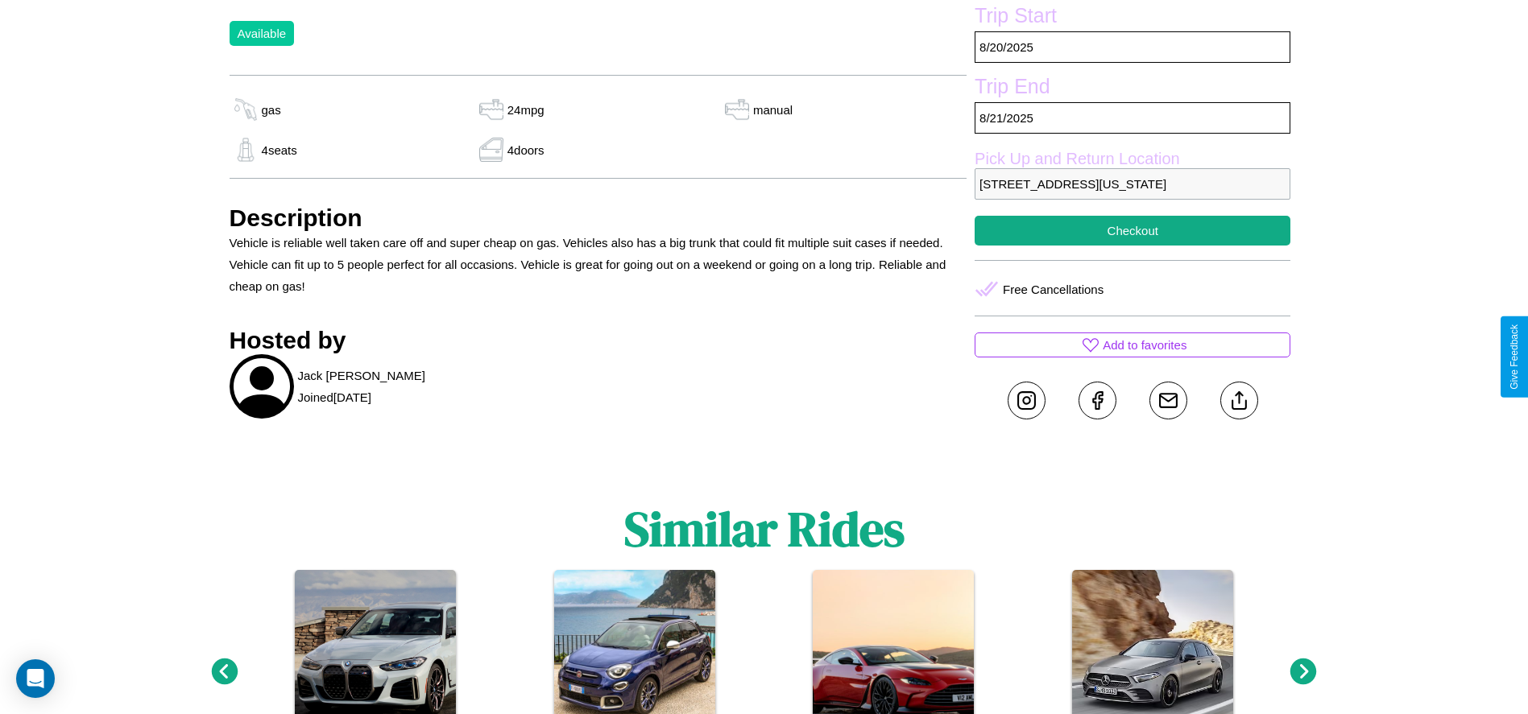
scroll to position [445, 0]
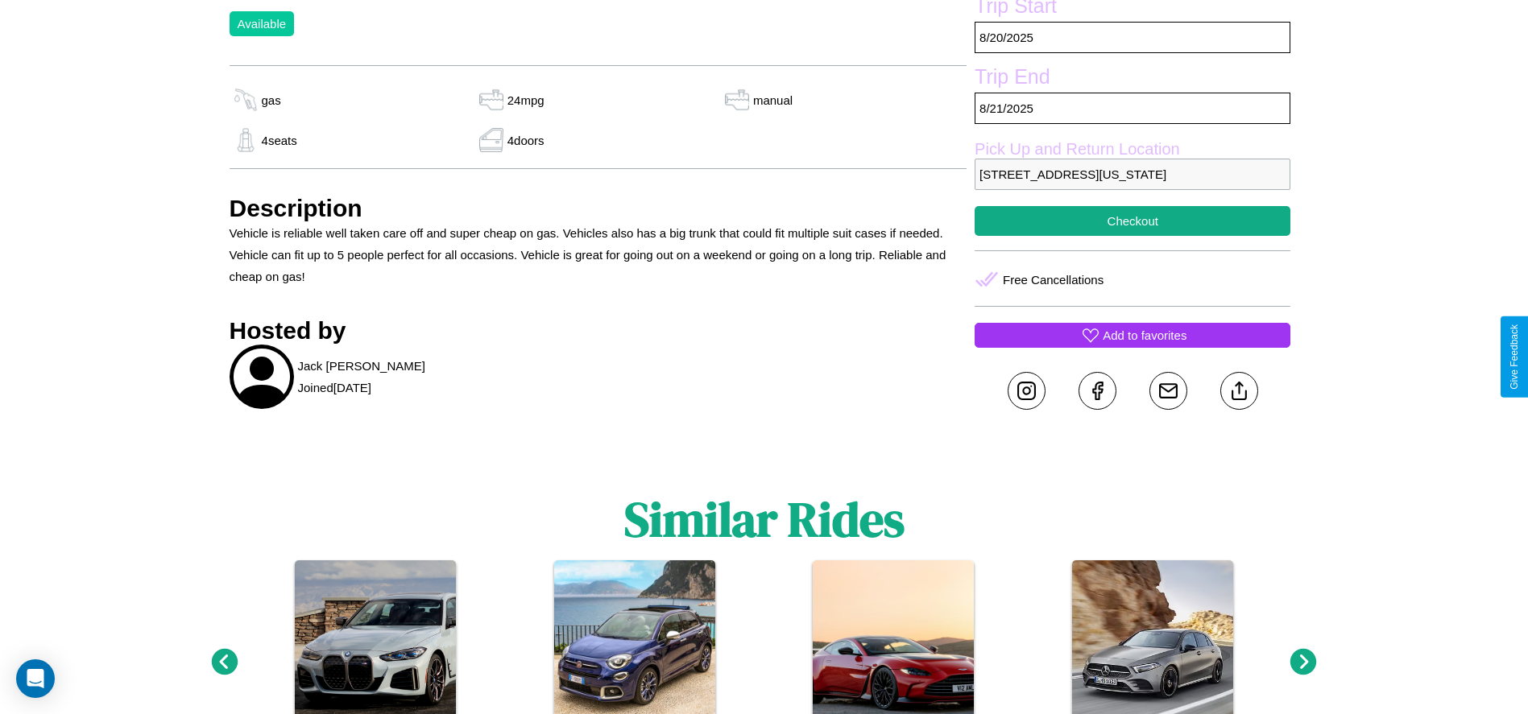
click at [1132, 346] on p "Add to favorites" at bounding box center [1145, 336] width 84 height 22
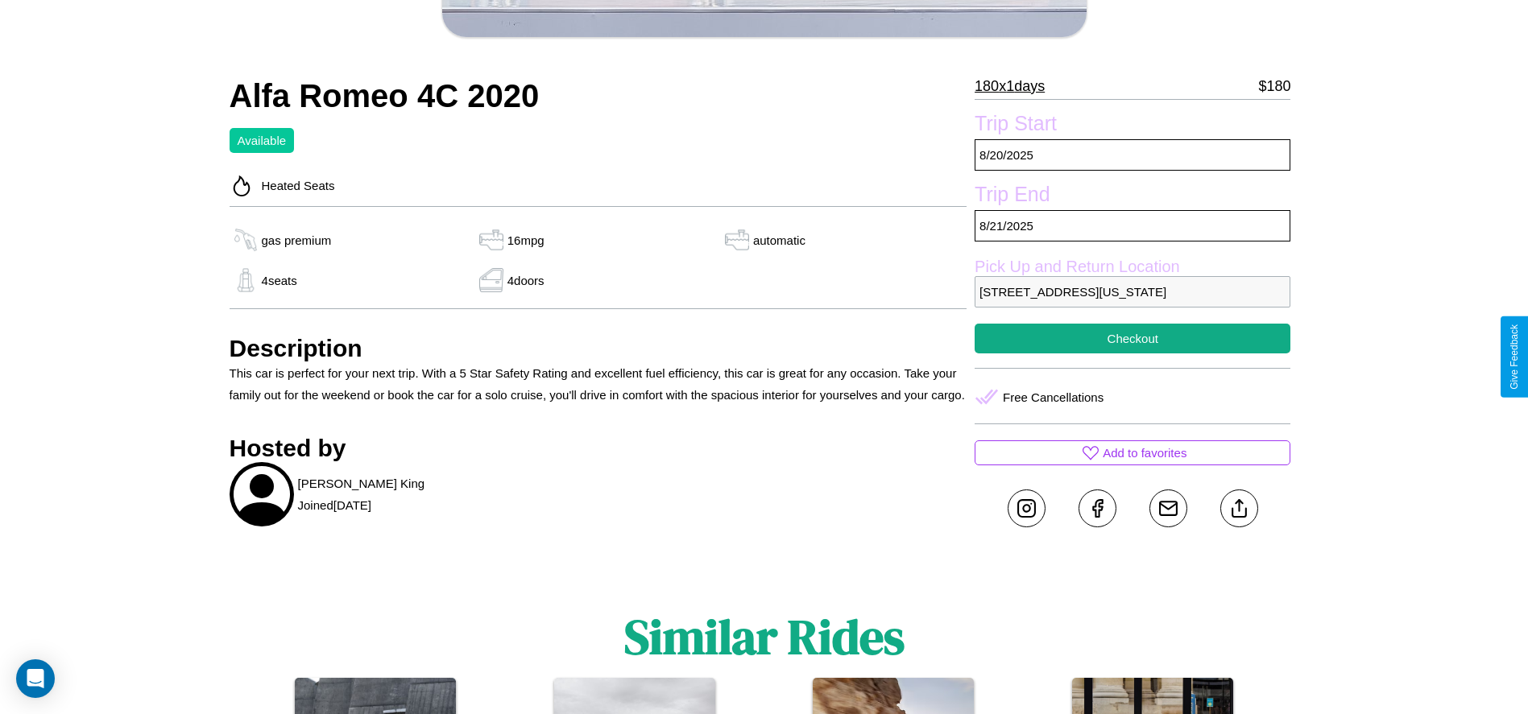
scroll to position [482, 0]
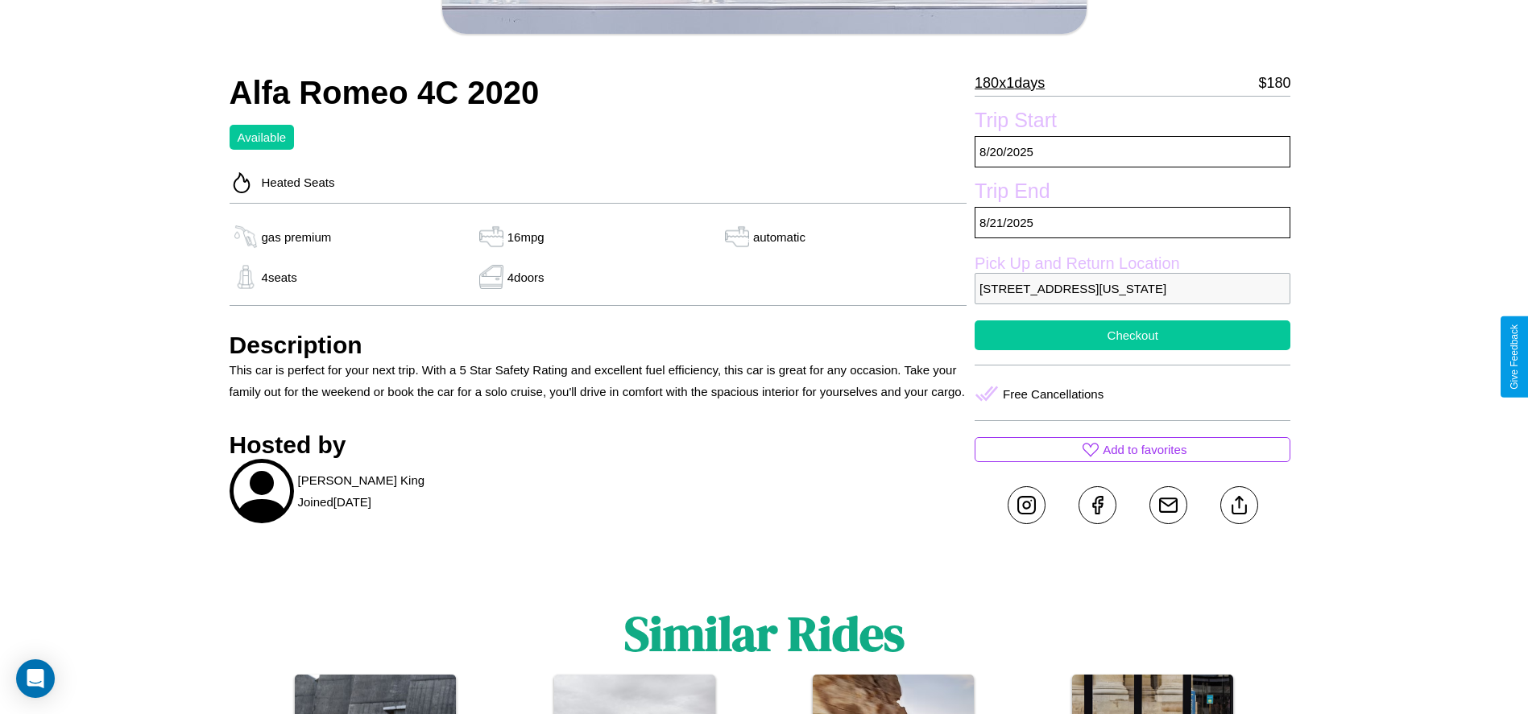
click at [1132, 350] on button "Checkout" at bounding box center [1133, 336] width 316 height 30
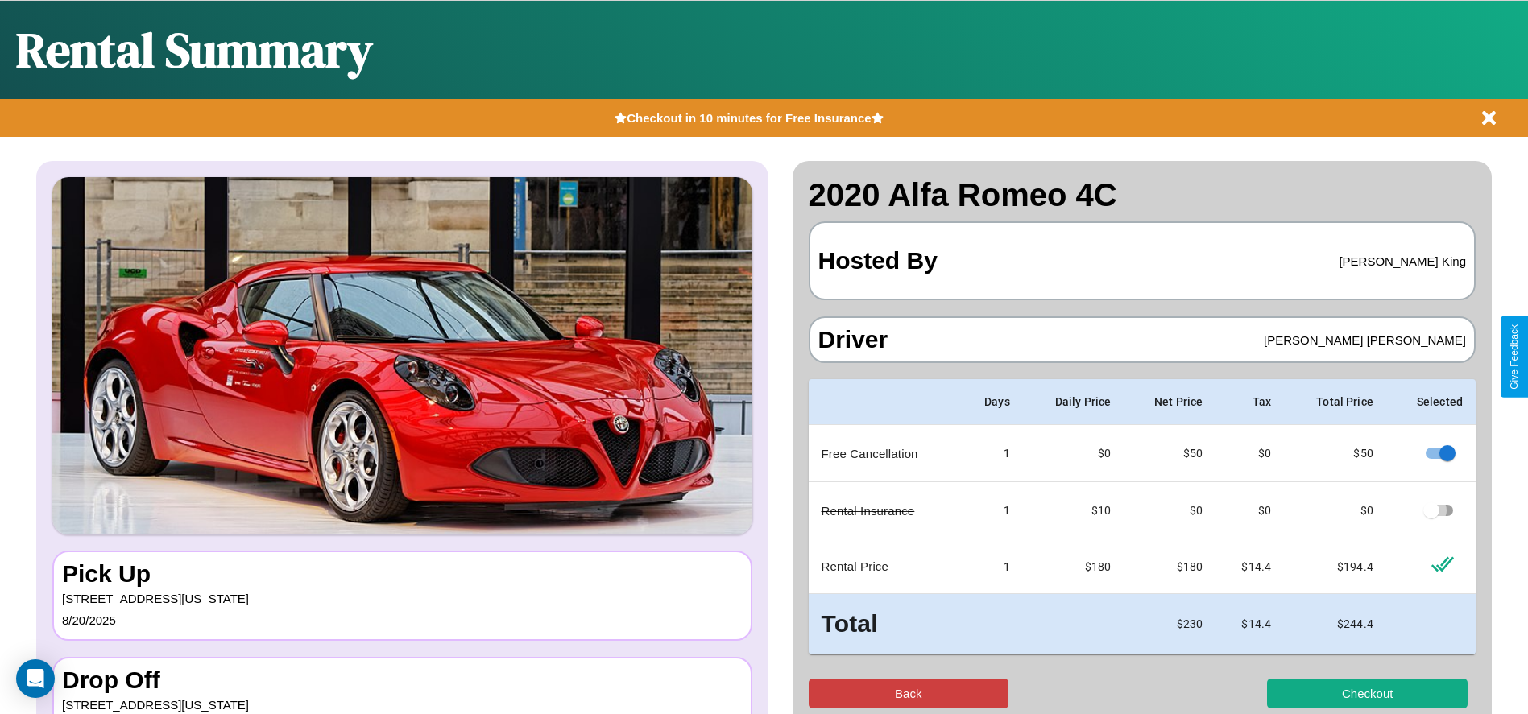
click at [908, 693] on button "Back" at bounding box center [909, 694] width 201 height 30
